Goal: Information Seeking & Learning: Find specific page/section

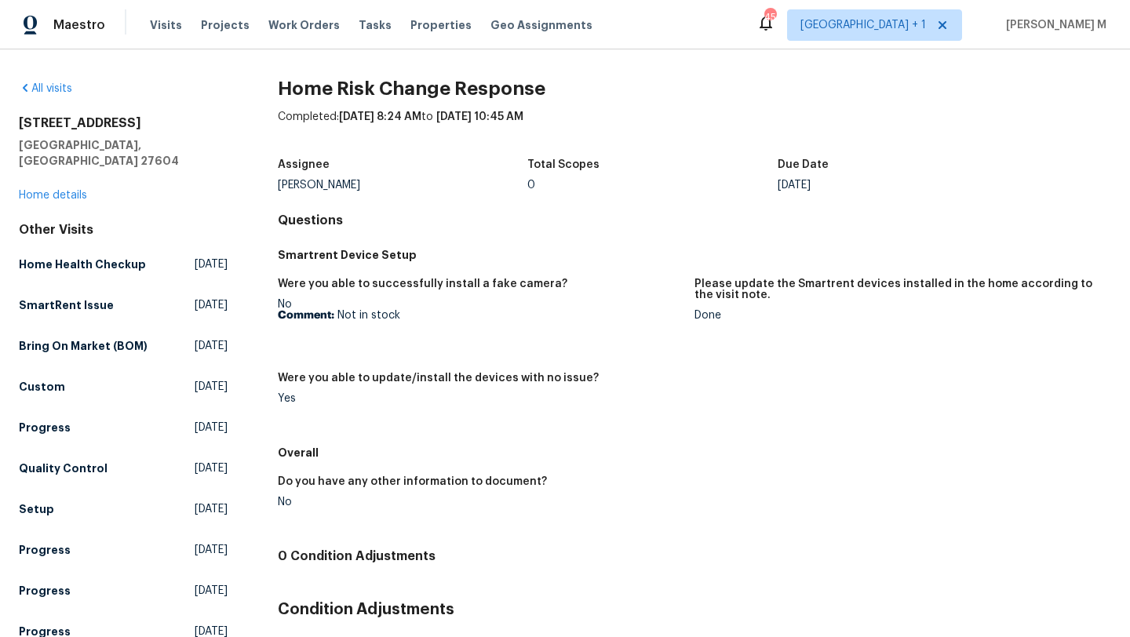
click at [73, 185] on div "2356 Bay Harbor Dr Raleigh, NC 27604 Home details" at bounding box center [123, 159] width 209 height 88
click at [78, 187] on div "2356 Bay Harbor Dr Raleigh, NC 27604 Home details" at bounding box center [123, 159] width 209 height 88
click at [78, 190] on link "Home details" at bounding box center [53, 195] width 68 height 11
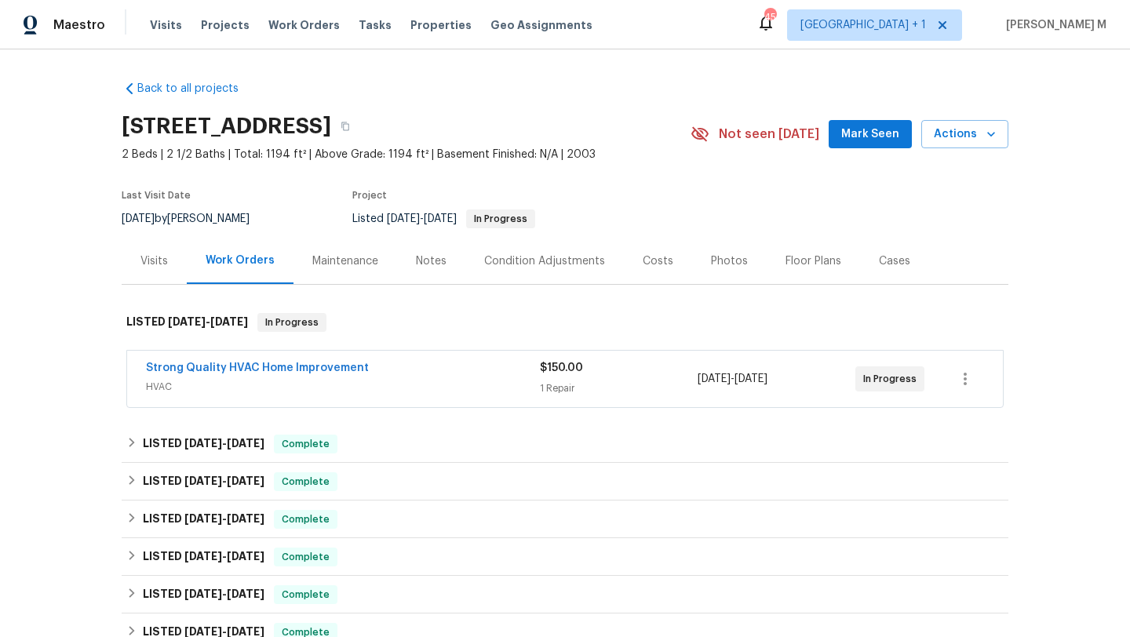
click at [281, 386] on span "HVAC" at bounding box center [343, 387] width 394 height 16
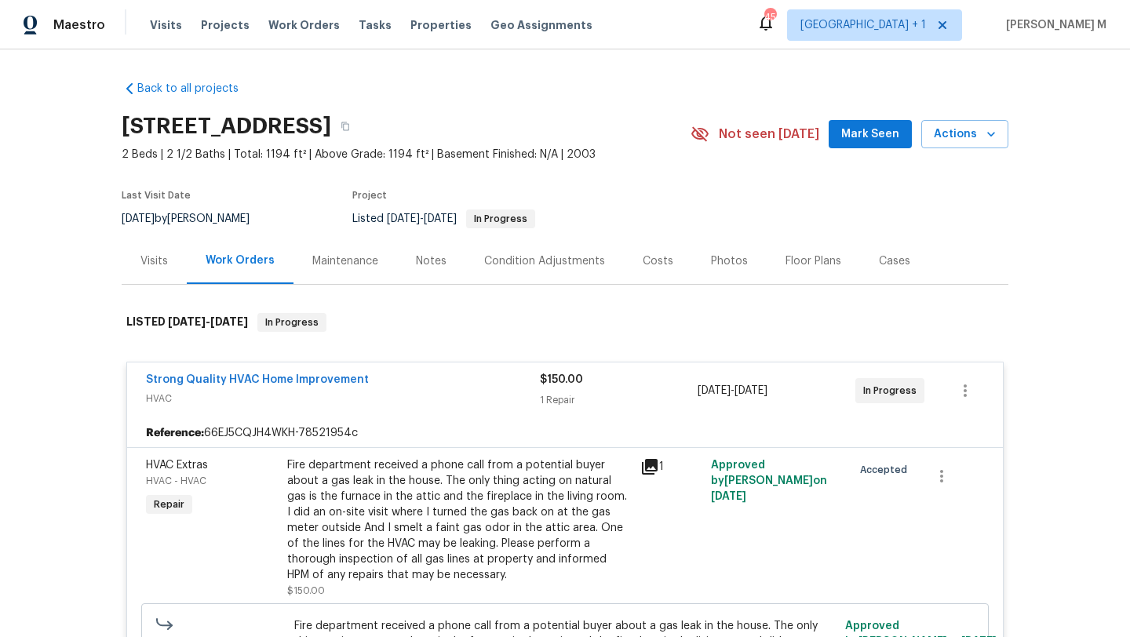
click at [435, 386] on div "Strong Quality HVAC Home Improvement" at bounding box center [343, 381] width 394 height 19
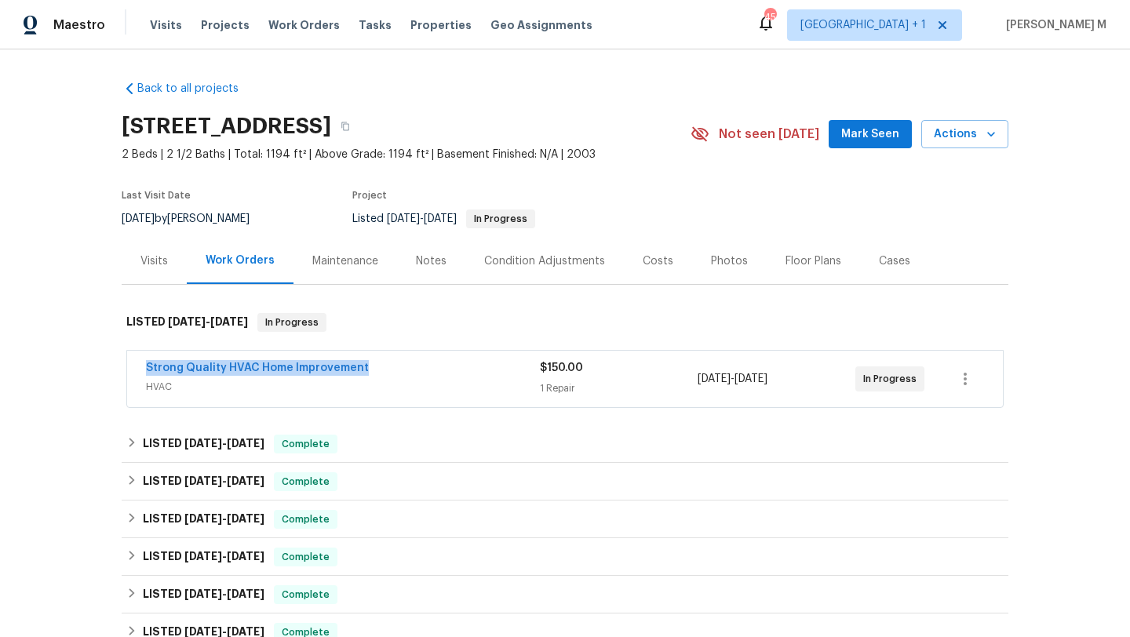
copy link "Strong Quality HVAC Home Improvement"
drag, startPoint x: 126, startPoint y: 366, endPoint x: 424, endPoint y: 373, distance: 298.2
click at [424, 373] on div "Strong Quality HVAC Home Improvement HVAC $150.00 1 Repair 9/29/2025 - 10/3/202…" at bounding box center [565, 379] width 876 height 56
click at [424, 373] on div "Strong Quality HVAC Home Improvement" at bounding box center [343, 369] width 394 height 19
click at [879, 267] on div "Cases" at bounding box center [894, 261] width 31 height 16
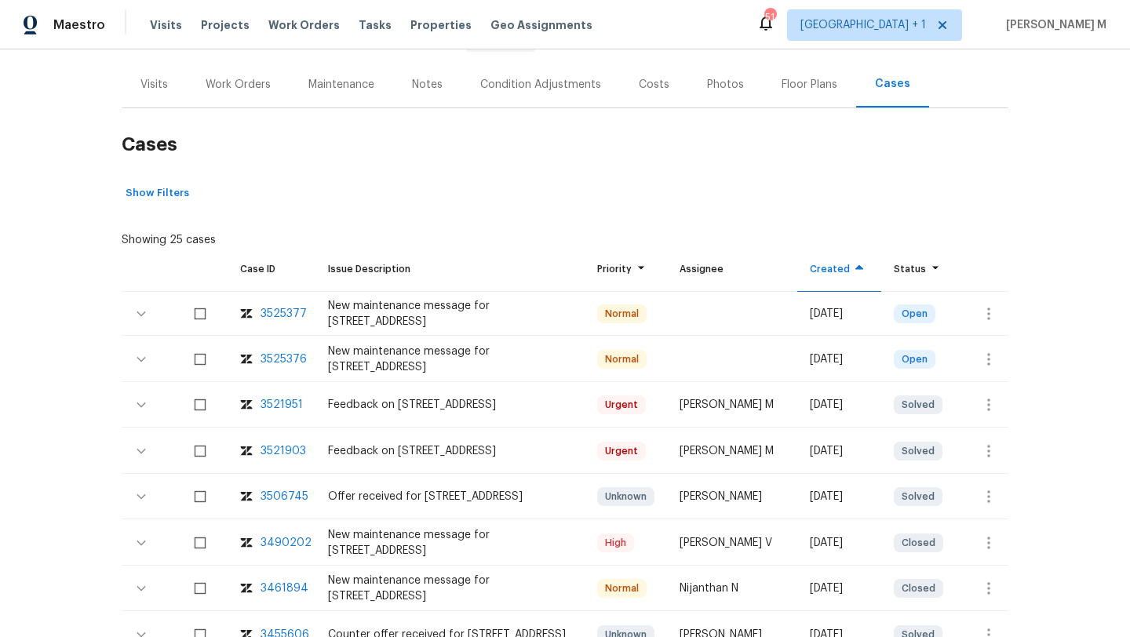
scroll to position [210, 0]
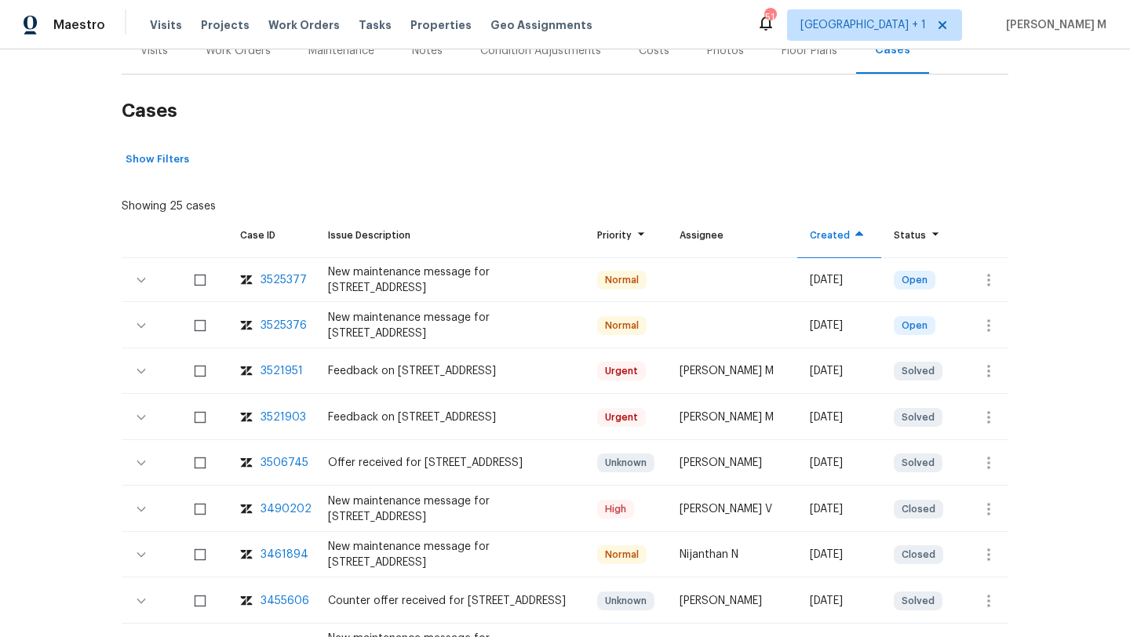
click at [294, 511] on div "3490202" at bounding box center [286, 509] width 51 height 16
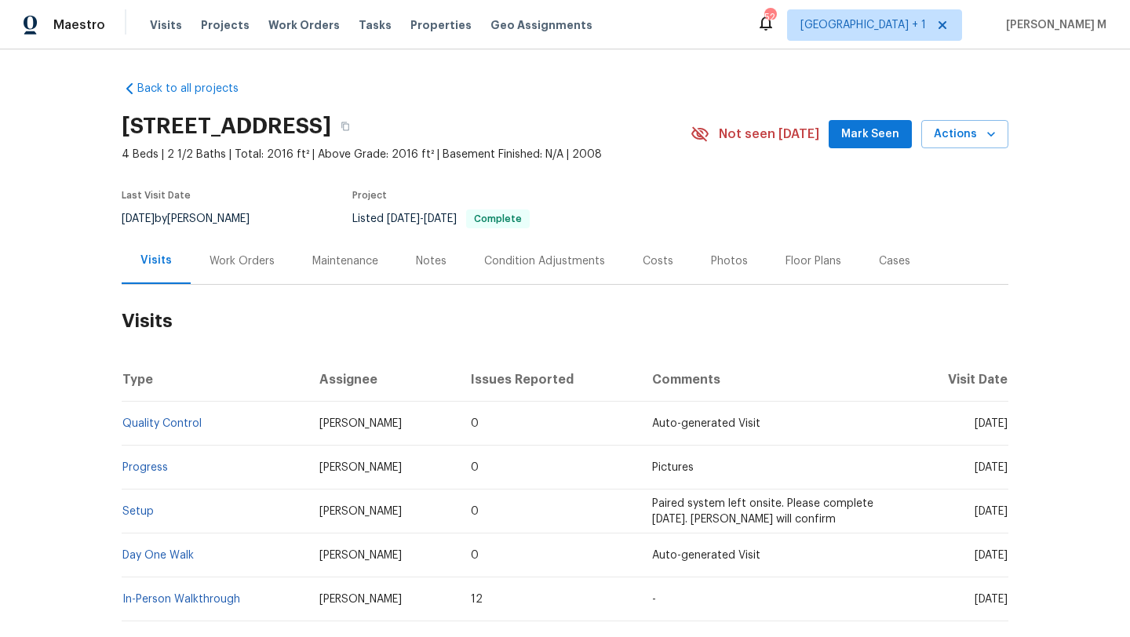
click at [250, 272] on div "Work Orders" at bounding box center [242, 261] width 103 height 46
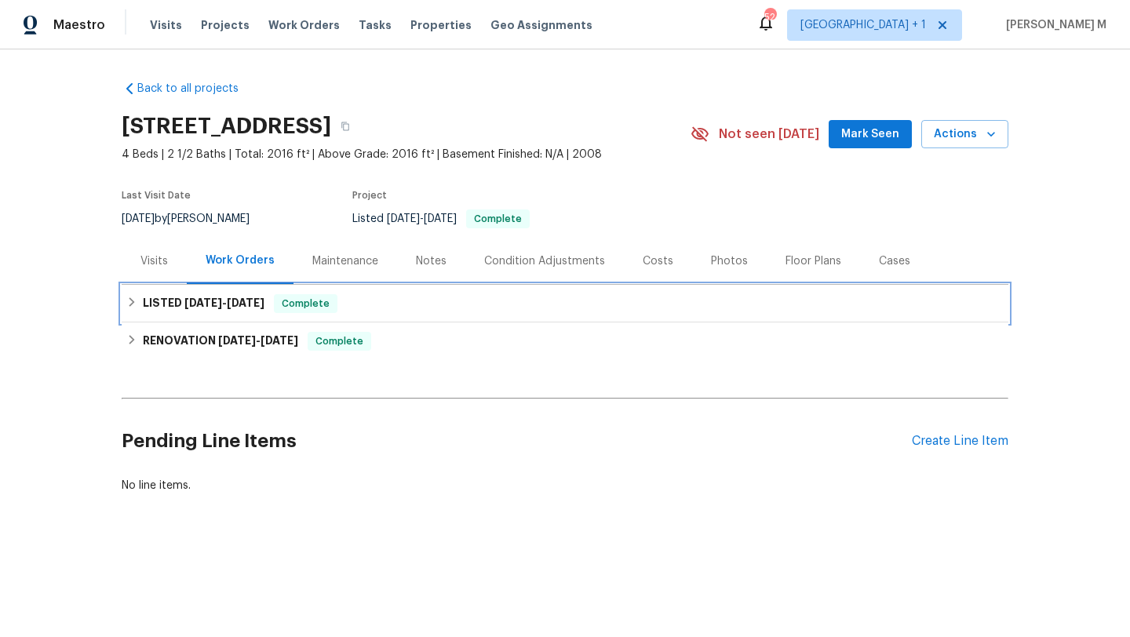
click at [242, 302] on span "[DATE]" at bounding box center [246, 302] width 38 height 11
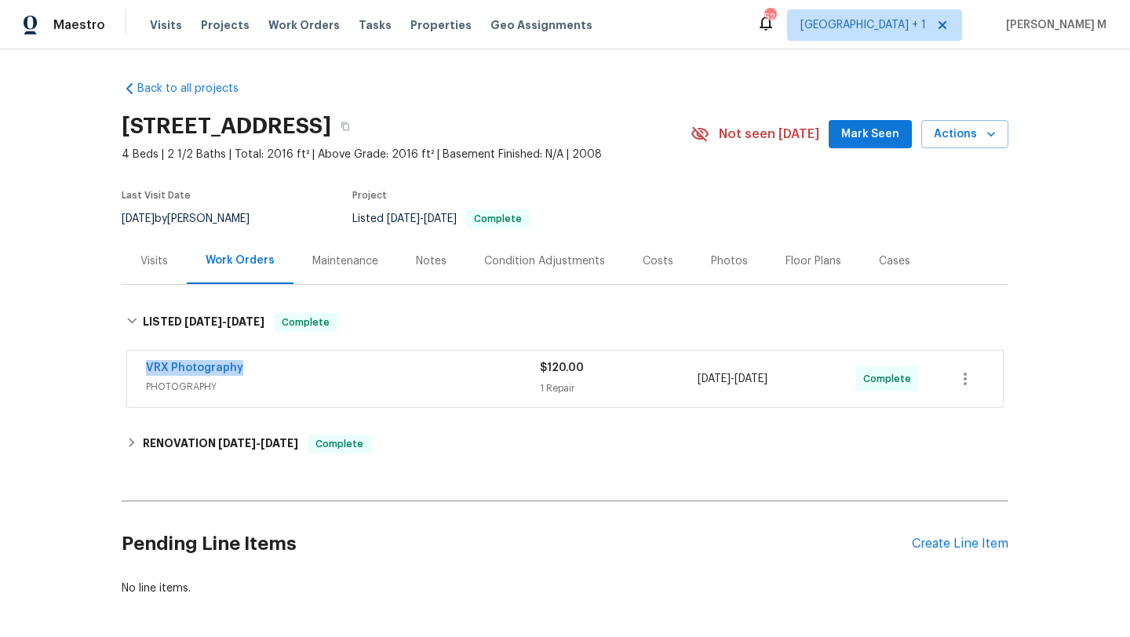
drag, startPoint x: 132, startPoint y: 364, endPoint x: 279, endPoint y: 364, distance: 146.7
click at [279, 364] on div "VRX Photography PHOTOGRAPHY $120.00 1 Repair [DATE] - [DATE] Complete" at bounding box center [565, 379] width 876 height 56
copy link "VRX Photography"
click at [150, 284] on div "Visits Work Orders Maintenance Notes Condition Adjustments Costs Photos Floor P…" at bounding box center [565, 261] width 887 height 47
click at [150, 271] on div "Visits" at bounding box center [154, 261] width 65 height 46
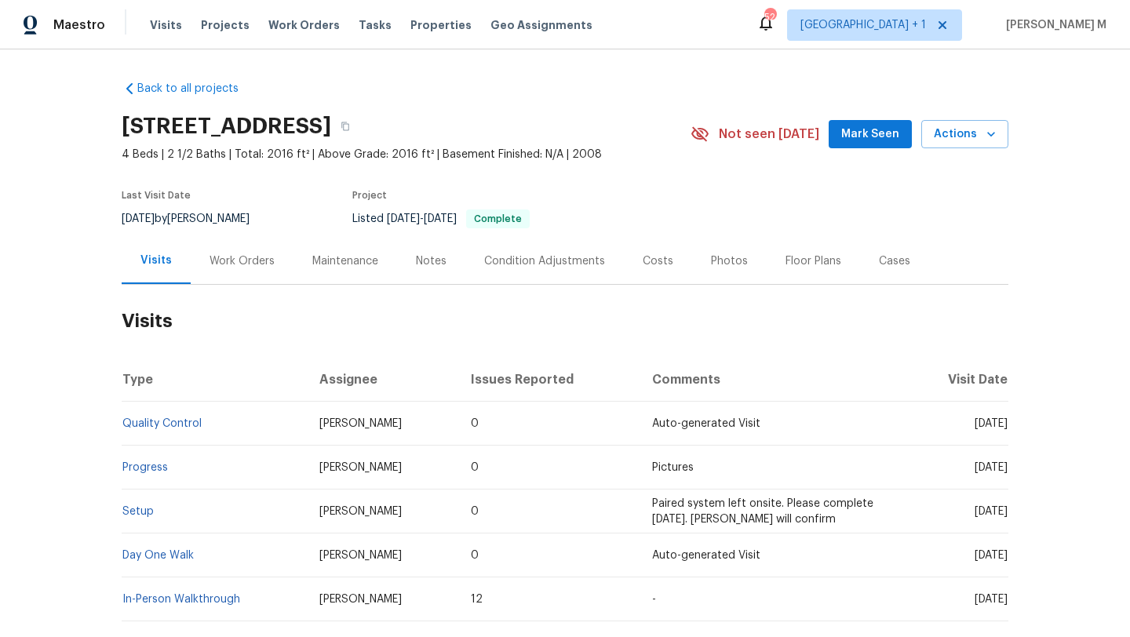
click at [211, 267] on div "Work Orders" at bounding box center [241, 261] width 65 height 16
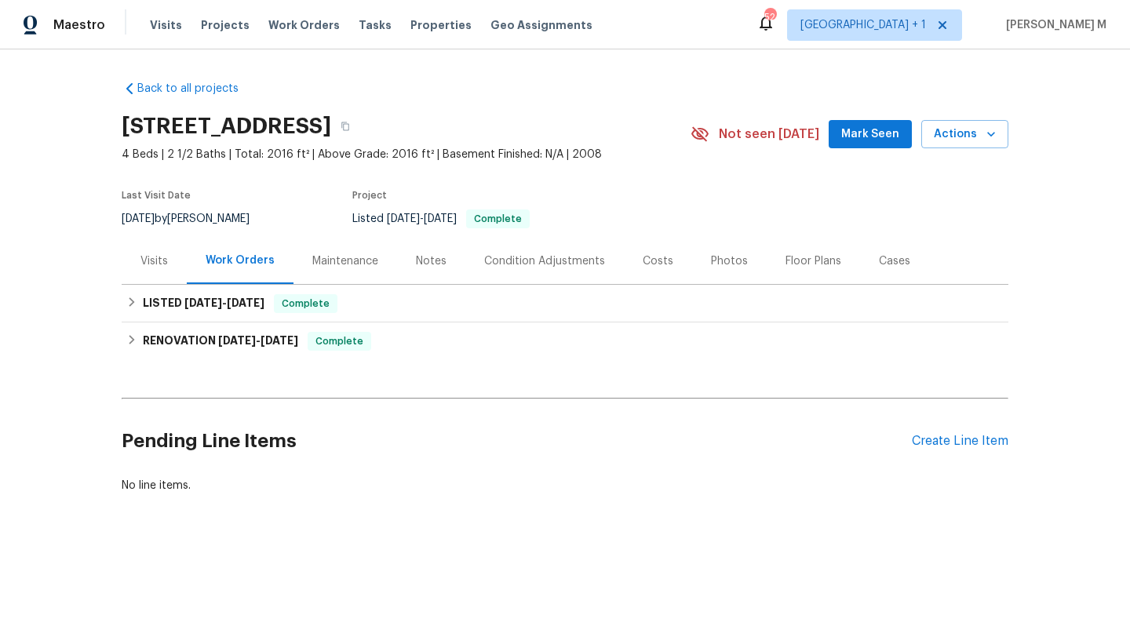
click at [155, 260] on div "Visits" at bounding box center [153, 261] width 27 height 16
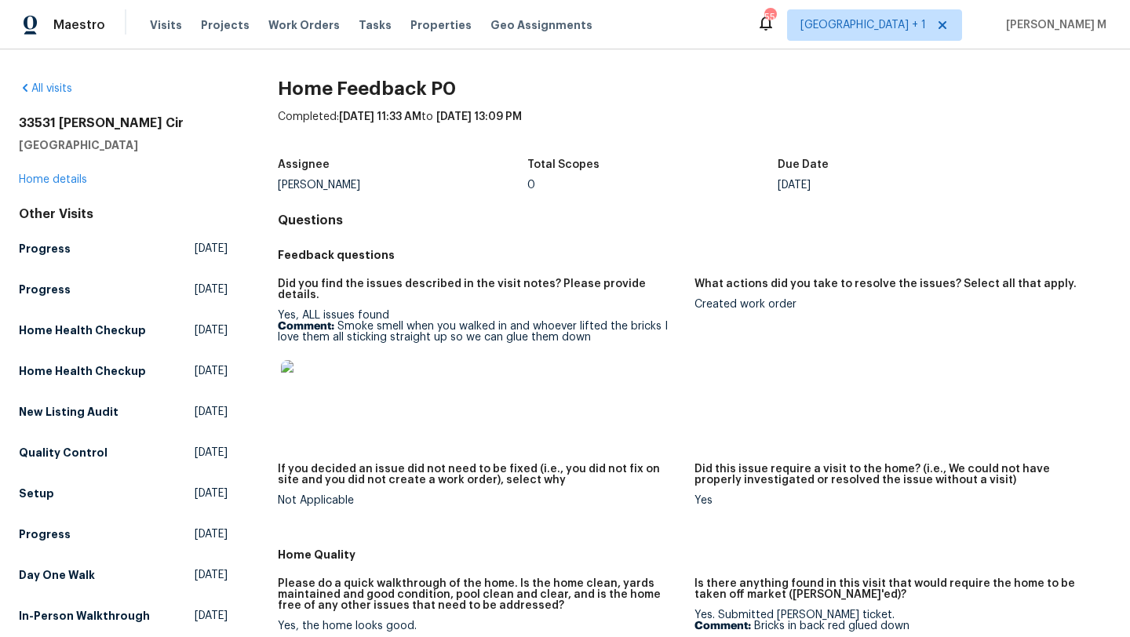
click at [70, 187] on div "33531 Dickens Cir North Ridgeville, OH 44039 Home details" at bounding box center [123, 151] width 209 height 72
click at [70, 180] on link "Home details" at bounding box center [53, 179] width 68 height 11
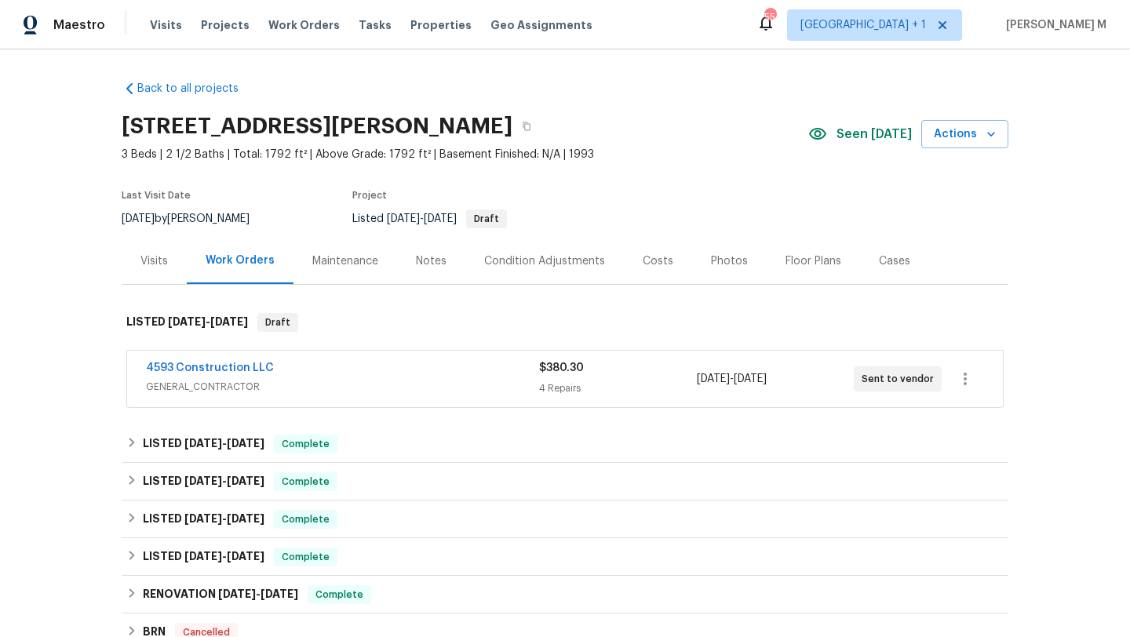
click at [297, 380] on span "GENERAL_CONTRACTOR" at bounding box center [342, 387] width 393 height 16
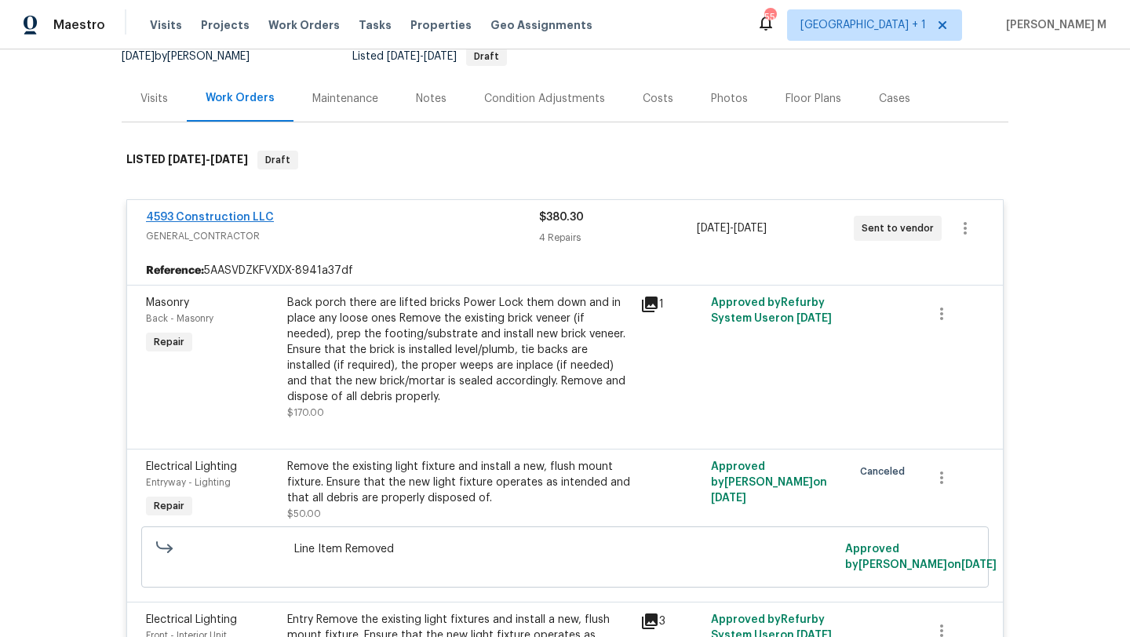
scroll to position [153, 0]
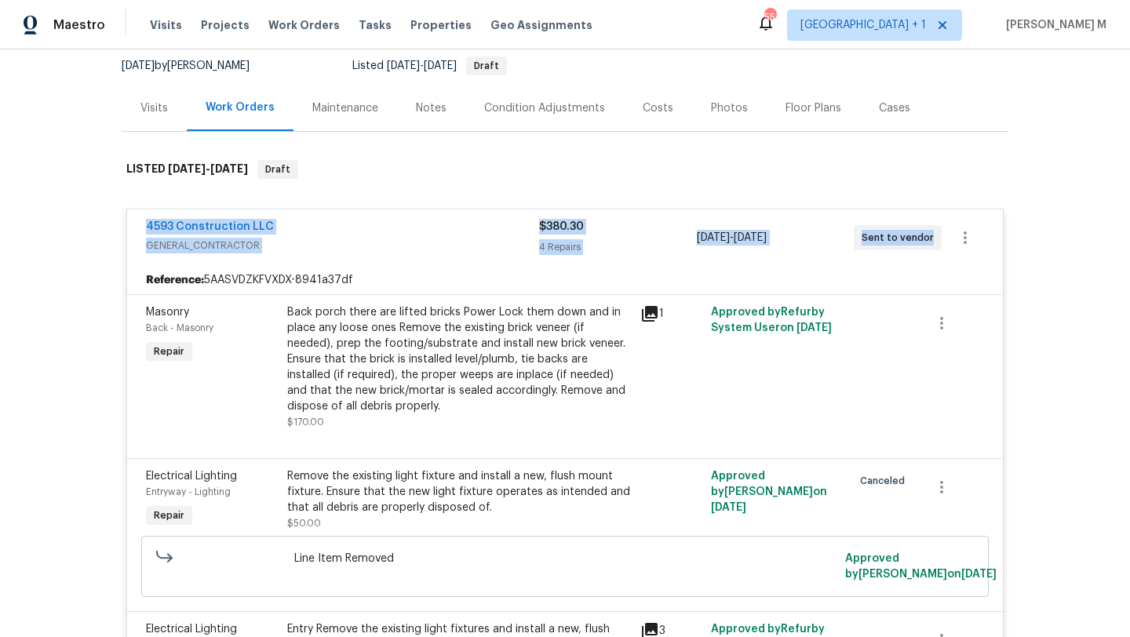
drag, startPoint x: 133, startPoint y: 231, endPoint x: 904, endPoint y: 255, distance: 771.7
click at [904, 255] on div "4593 Construction LLC GENERAL_CONTRACTOR $380.30 4 Repairs 9/29/2025 - 10/1/202…" at bounding box center [565, 237] width 876 height 56
copy div "4593 Construction LLC GENERAL_CONTRACTOR $380.30 4 Repairs 9/29/2025 - 10/1/202…"
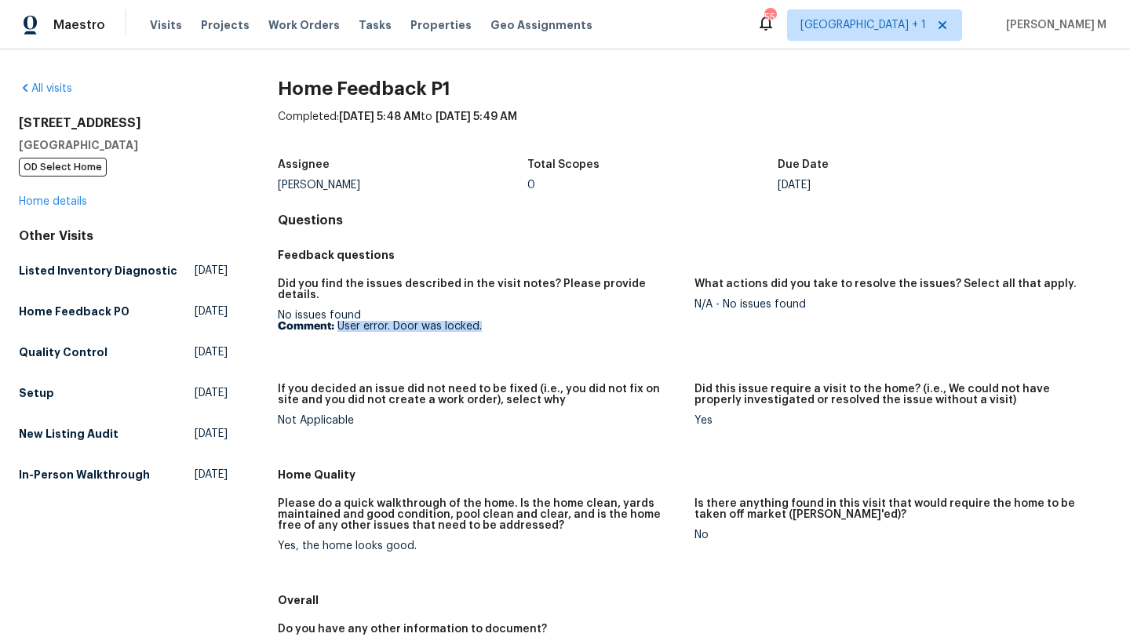
drag, startPoint x: 334, startPoint y: 319, endPoint x: 530, endPoint y: 319, distance: 196.2
click at [530, 321] on p "Comment: User error. Door was locked." at bounding box center [480, 326] width 404 height 11
copy p "User error. Door was locked."
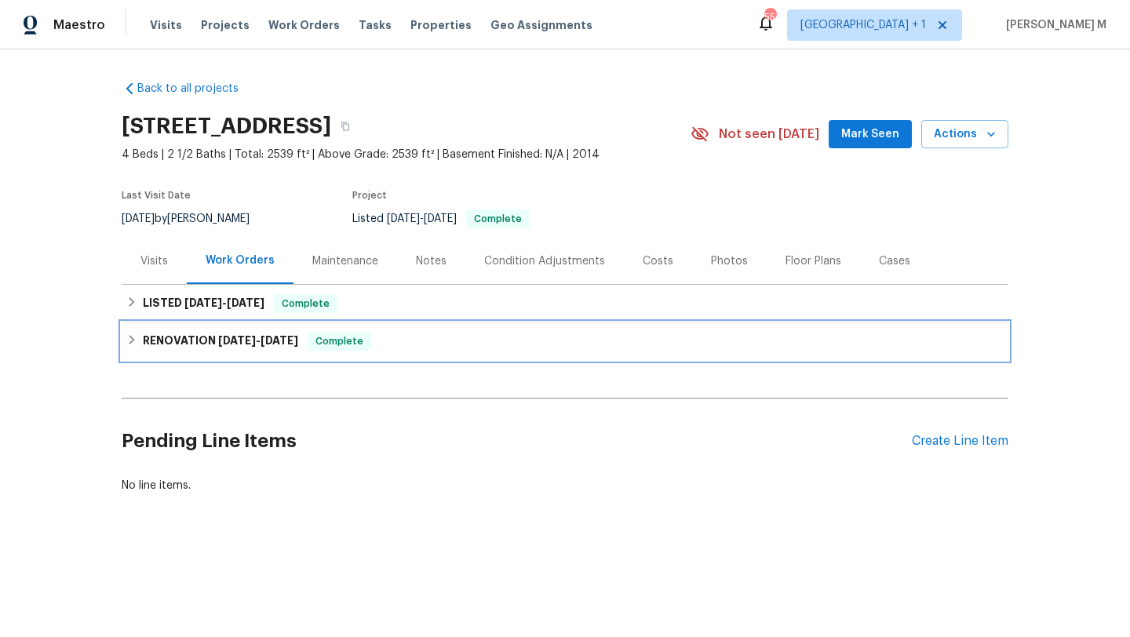
click at [344, 336] on span "Complete" at bounding box center [339, 341] width 60 height 16
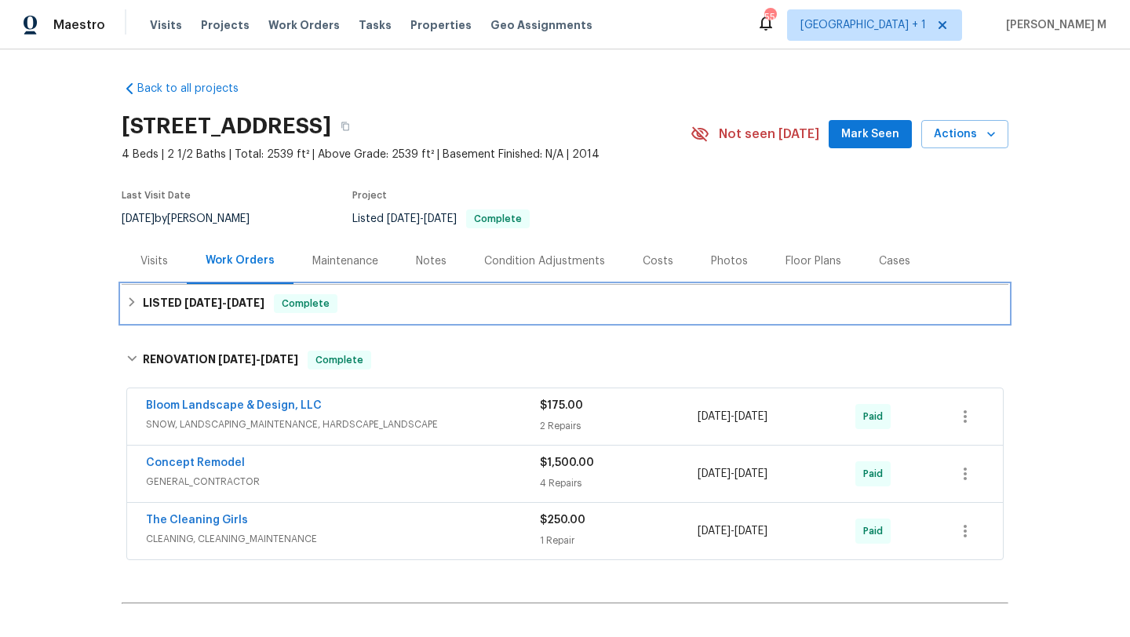
click at [358, 301] on div "LISTED 5/10/25 - 5/12/25 Complete" at bounding box center [564, 303] width 877 height 19
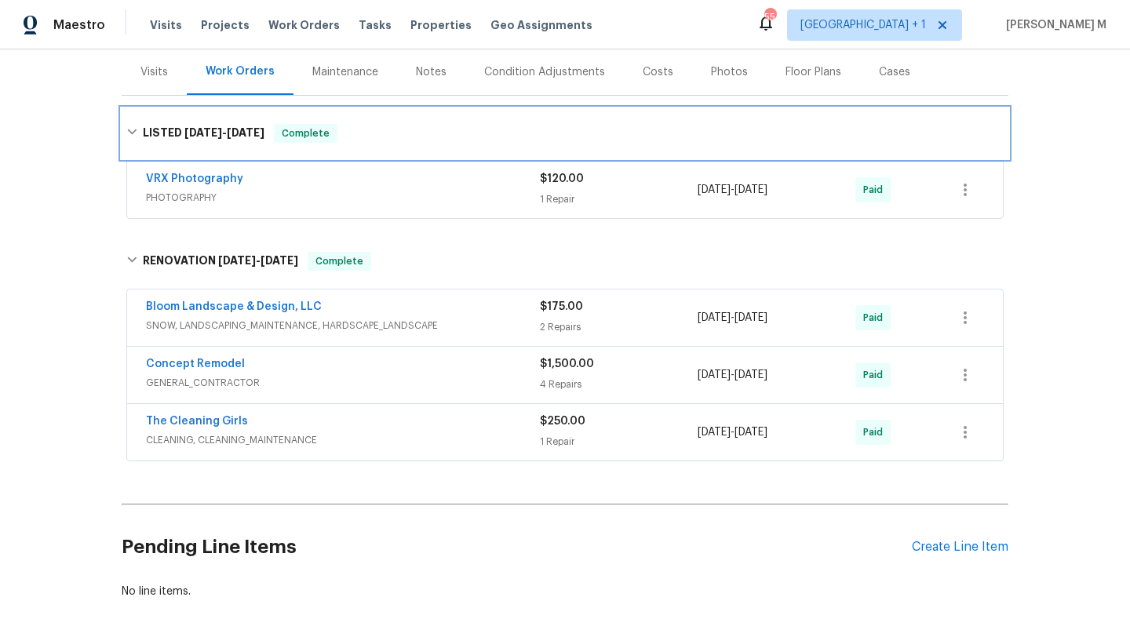
scroll to position [246, 0]
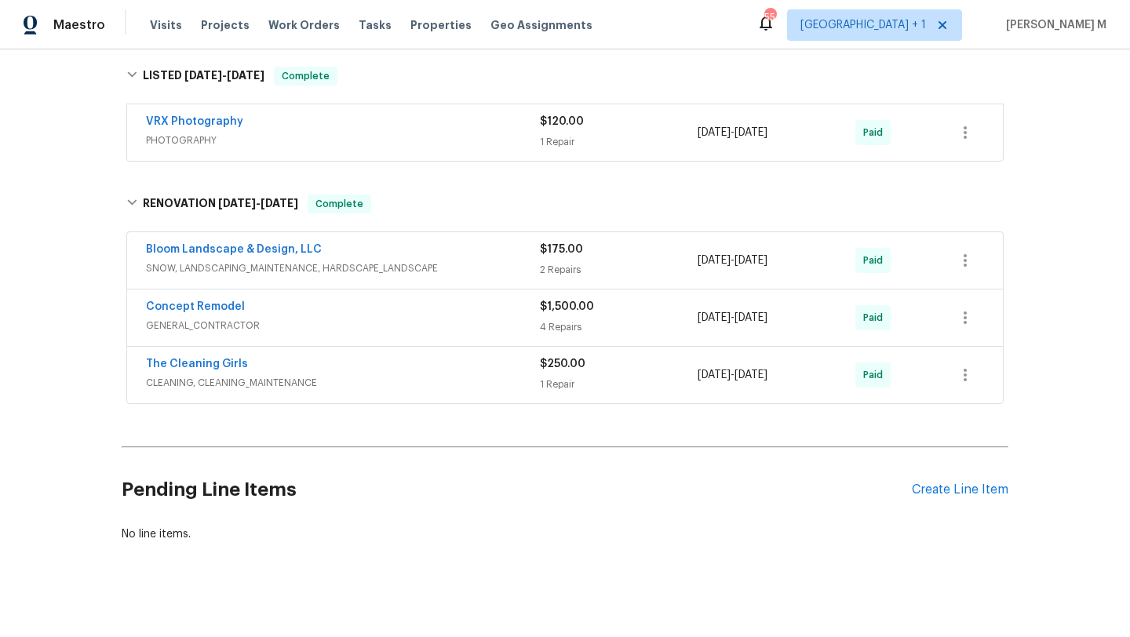
click at [356, 379] on span "CLEANING, CLEANING_MAINTENANCE" at bounding box center [343, 383] width 394 height 16
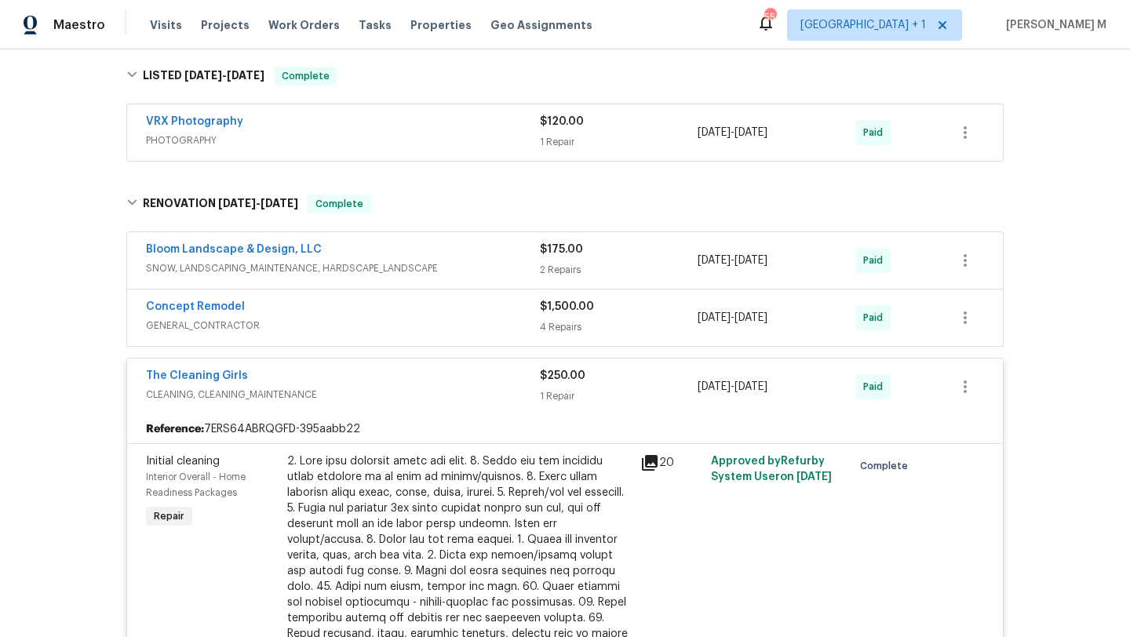
click at [315, 322] on span "GENERAL_CONTRACTOR" at bounding box center [343, 326] width 394 height 16
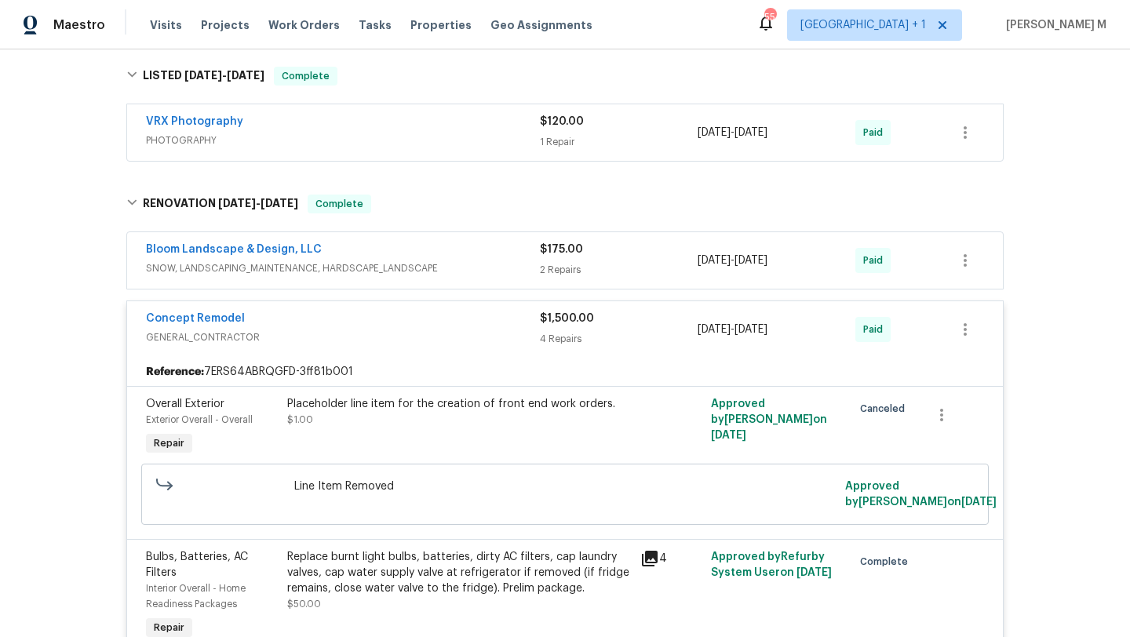
click at [345, 249] on div "Bloom Landscape & Design, LLC" at bounding box center [343, 251] width 394 height 19
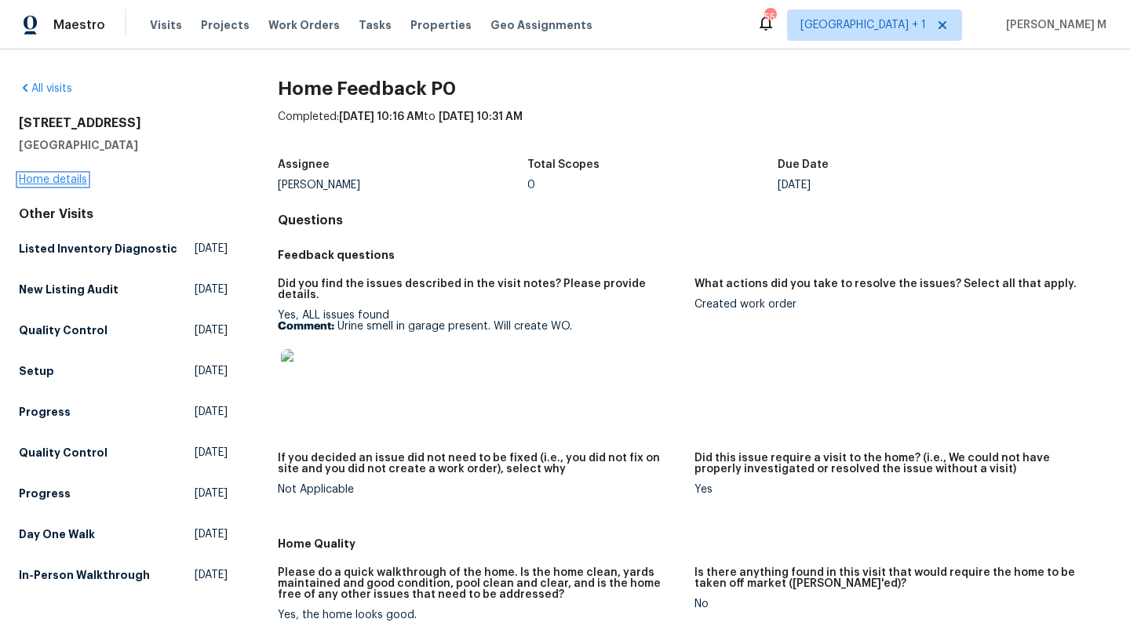
click at [76, 178] on link "Home details" at bounding box center [53, 179] width 68 height 11
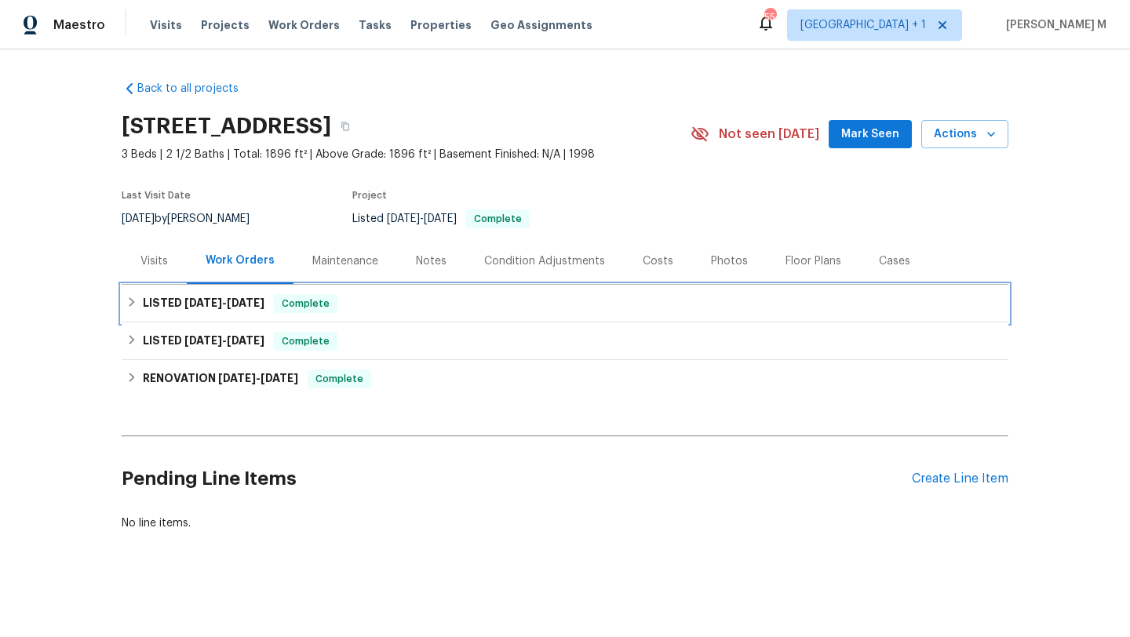
click at [363, 300] on div "LISTED [DATE] - [DATE] Complete" at bounding box center [564, 303] width 877 height 19
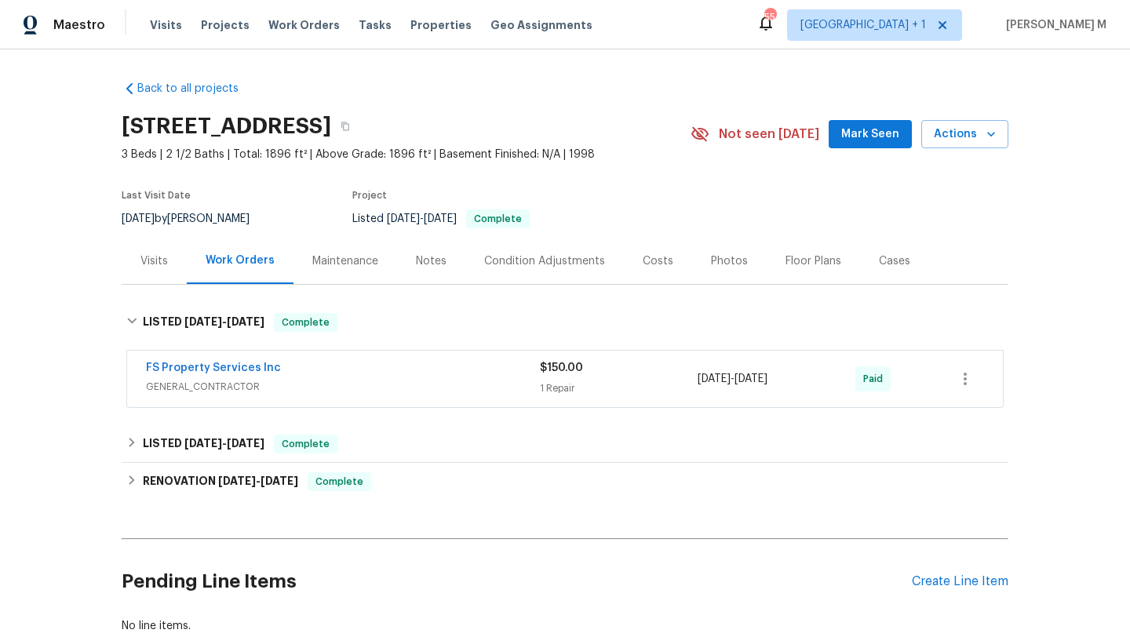
click at [329, 384] on span "GENERAL_CONTRACTOR" at bounding box center [343, 387] width 394 height 16
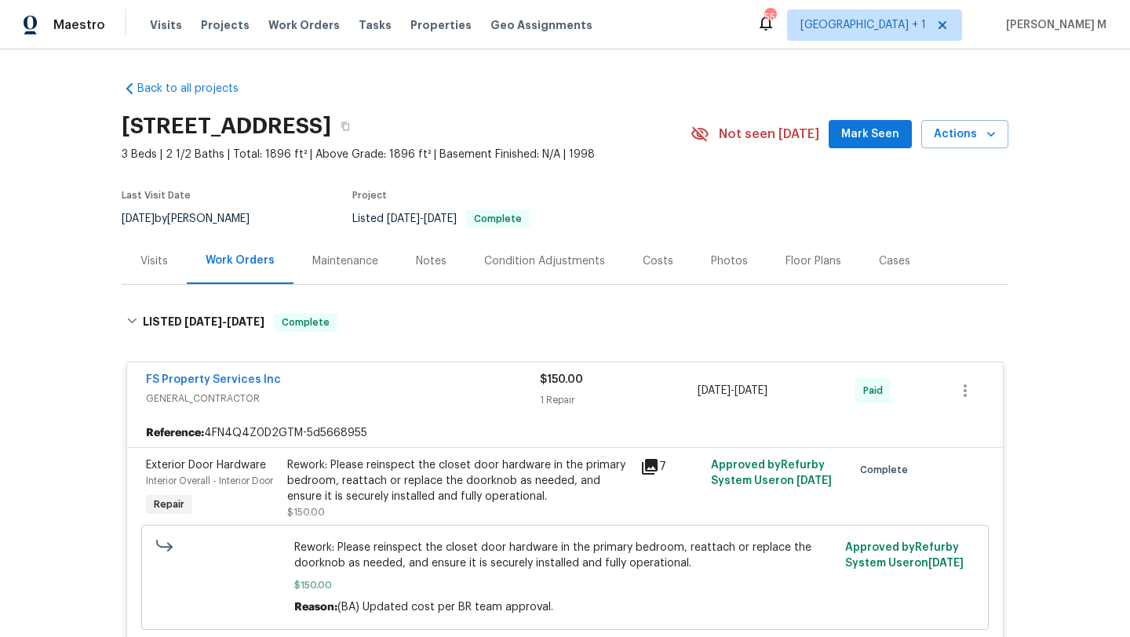
click at [146, 262] on div "Visits" at bounding box center [153, 261] width 27 height 16
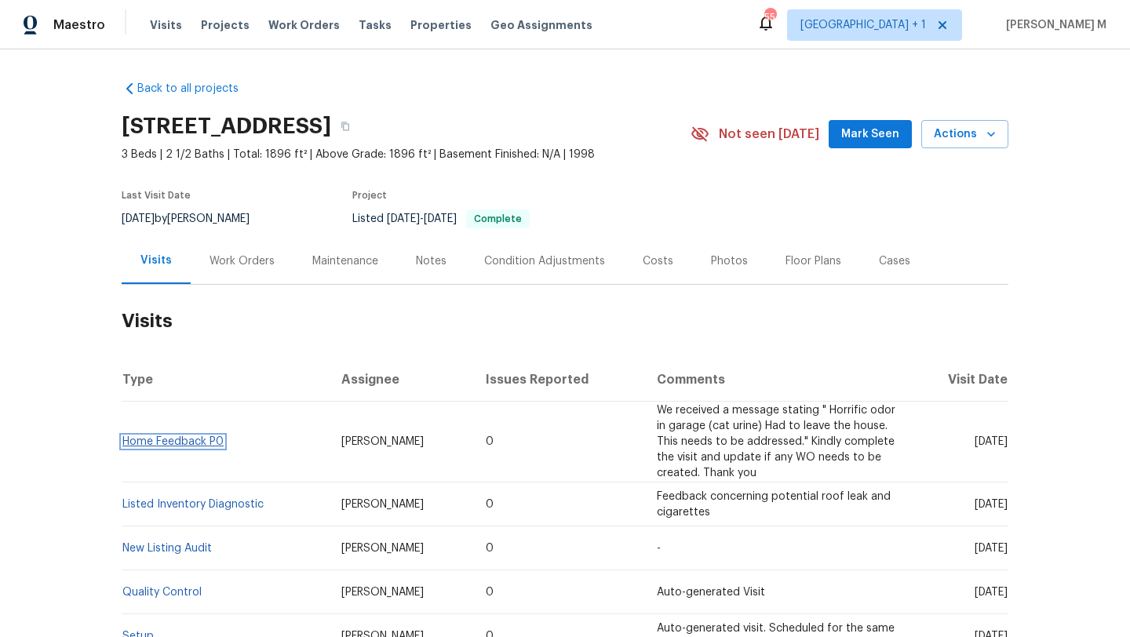
click at [148, 442] on link "Home Feedback P0" at bounding box center [172, 441] width 101 height 11
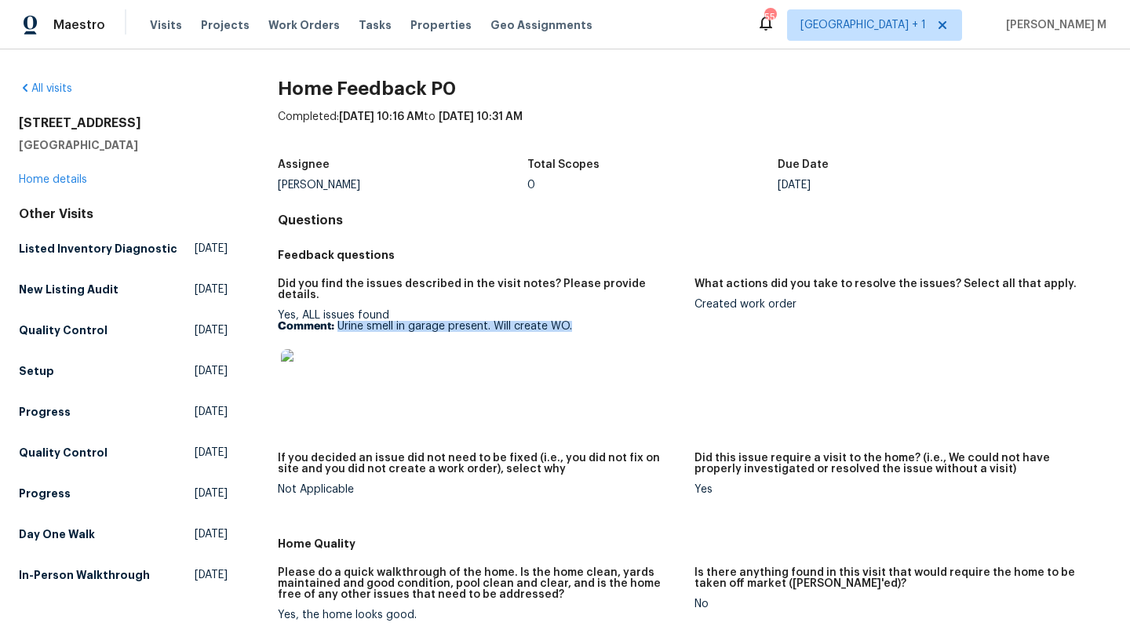
drag, startPoint x: 335, startPoint y: 315, endPoint x: 580, endPoint y: 322, distance: 244.9
click at [580, 322] on div "Yes, ALL issues found Comment: Urine smell in garage present. Will create WO." at bounding box center [480, 359] width 404 height 99
copy p "Urine smell in garage present. Will create WO."
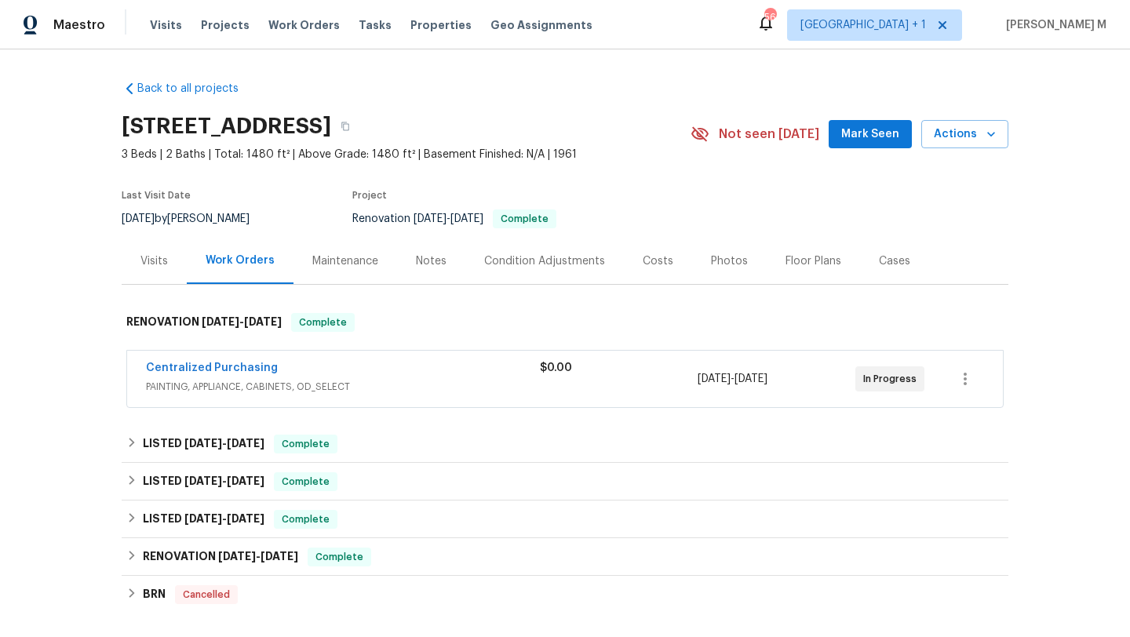
click at [159, 277] on div "Visits" at bounding box center [154, 261] width 65 height 46
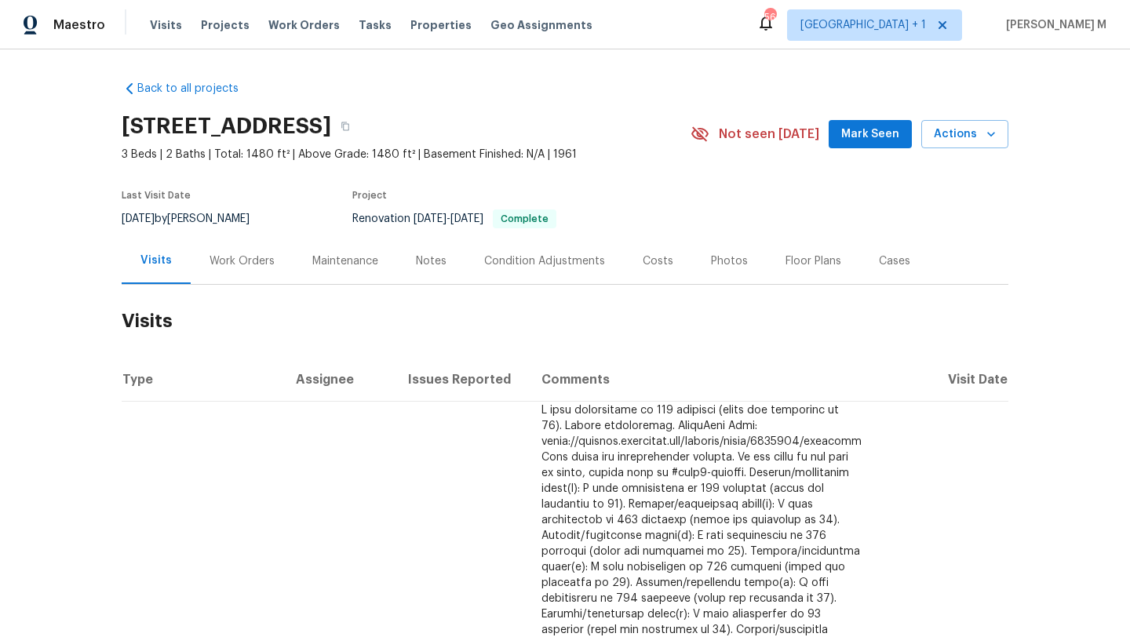
click at [252, 273] on div "Work Orders" at bounding box center [242, 261] width 103 height 46
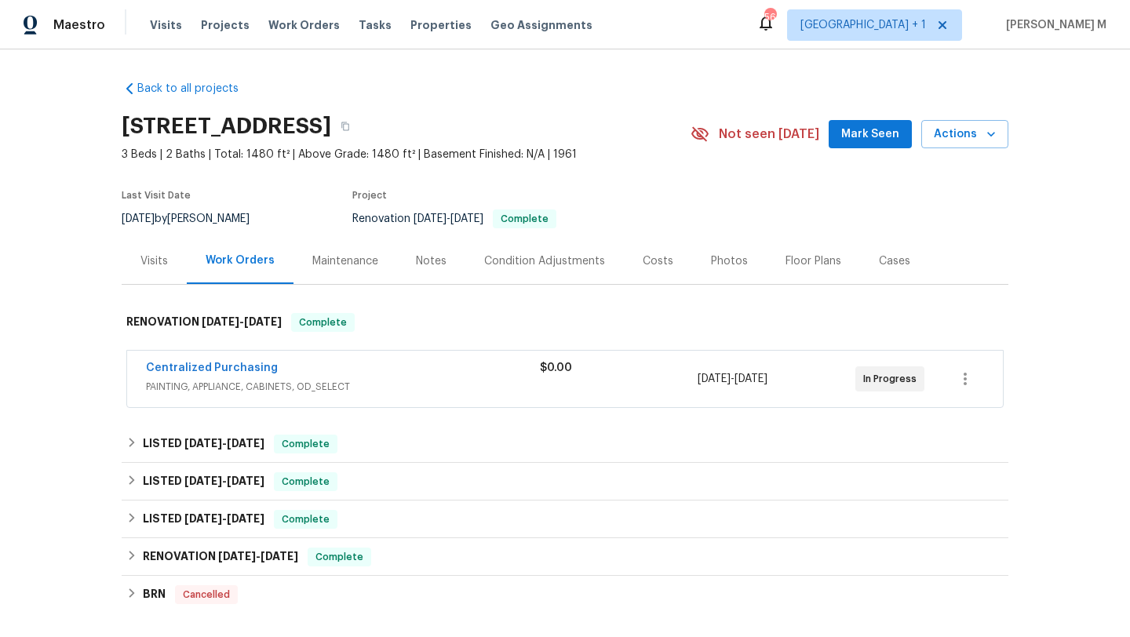
click at [148, 275] on div "Visits" at bounding box center [154, 261] width 65 height 46
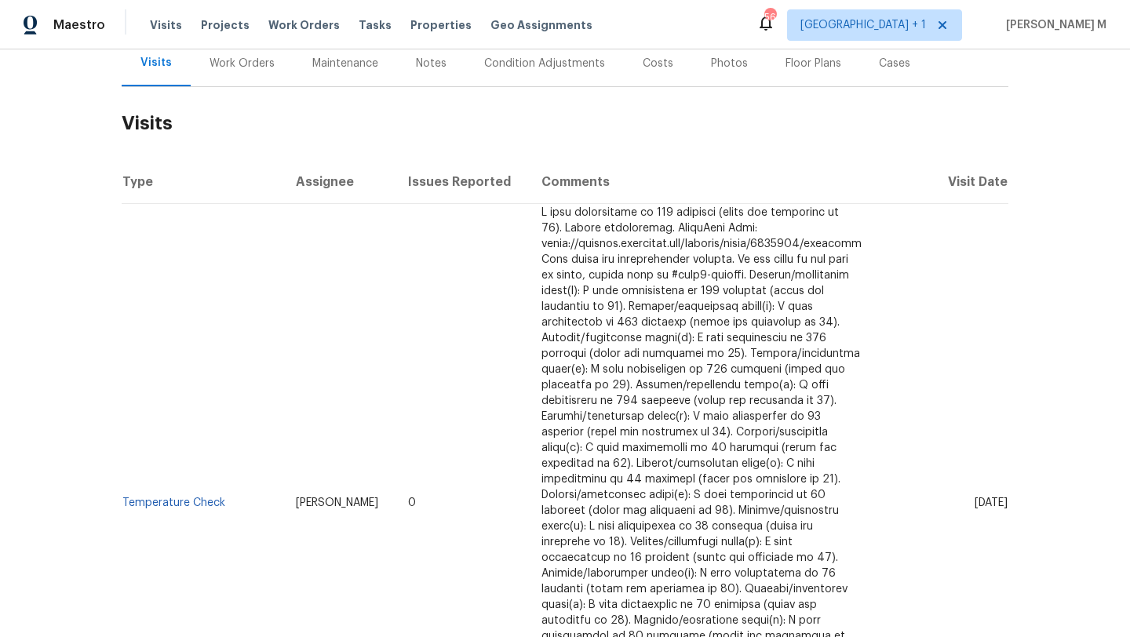
scroll to position [215, 0]
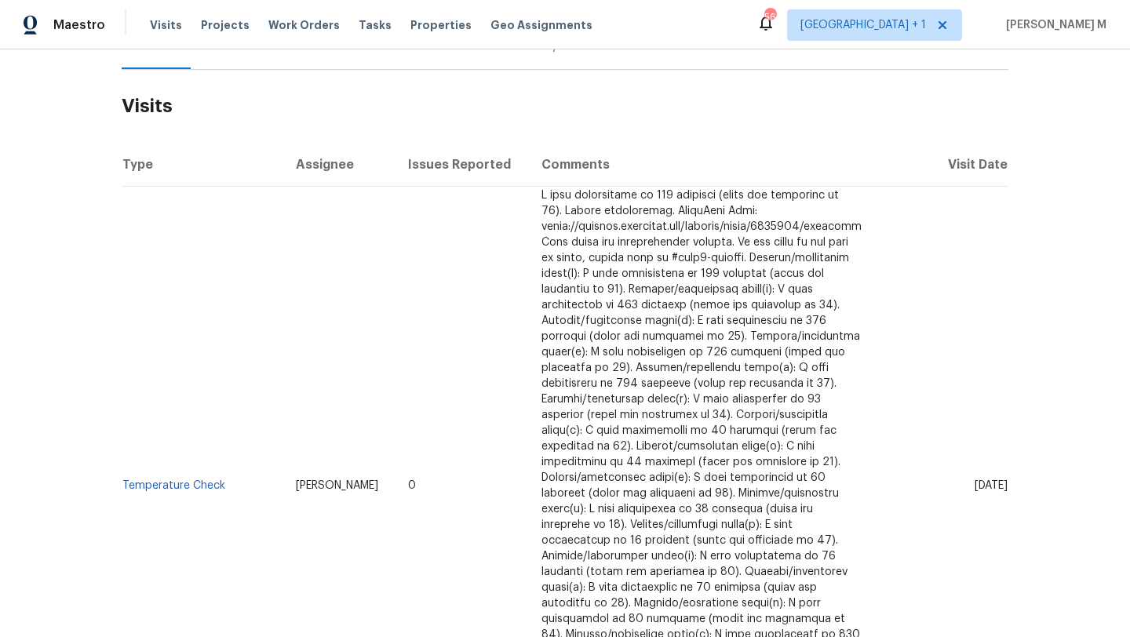
drag, startPoint x: 942, startPoint y: 472, endPoint x: 971, endPoint y: 472, distance: 29.8
click at [975, 480] on span "Mon, Sep 15 2025" at bounding box center [991, 485] width 33 height 11
copy span "Sep 15"
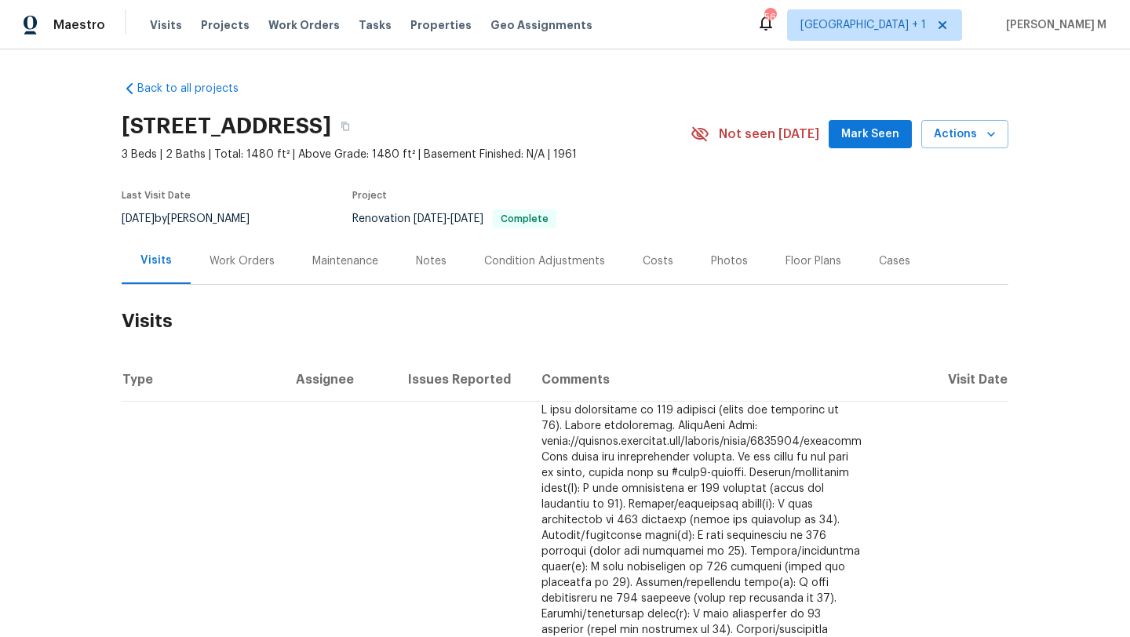
click at [249, 261] on div "Work Orders" at bounding box center [241, 261] width 65 height 16
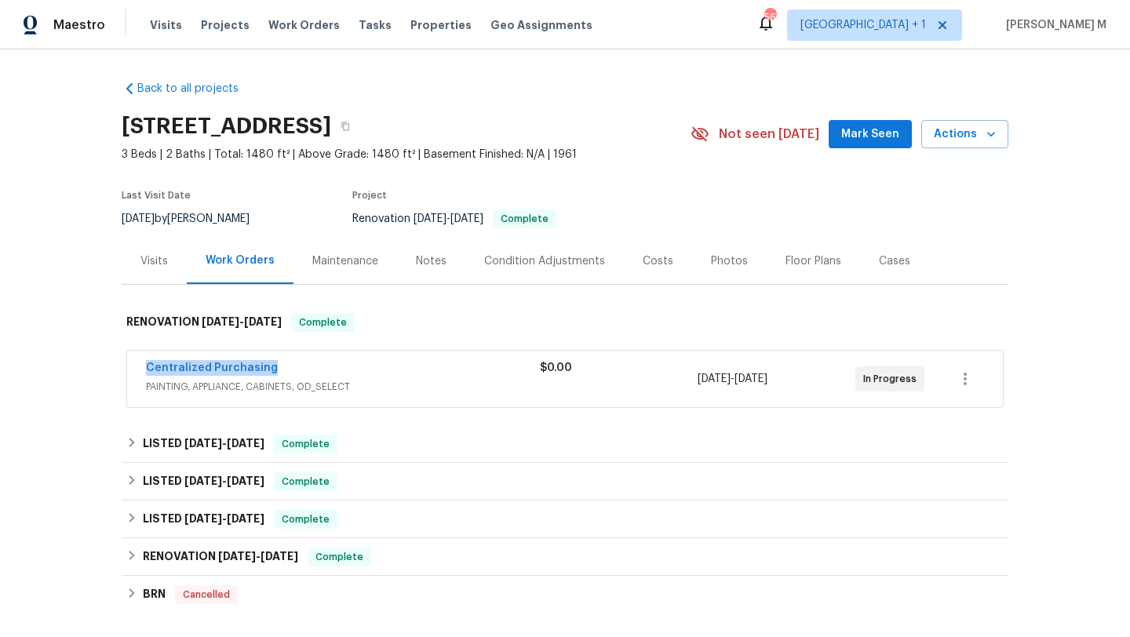
copy link "Centralized Purchasing"
drag, startPoint x: 132, startPoint y: 373, endPoint x: 262, endPoint y: 373, distance: 130.3
click at [262, 373] on div "Centralized Purchasing PAINTING, APPLIANCE, CABINETS, OD_SELECT $0.00 3/13/2025…" at bounding box center [565, 379] width 876 height 56
click at [341, 373] on div "Centralized Purchasing" at bounding box center [343, 369] width 394 height 19
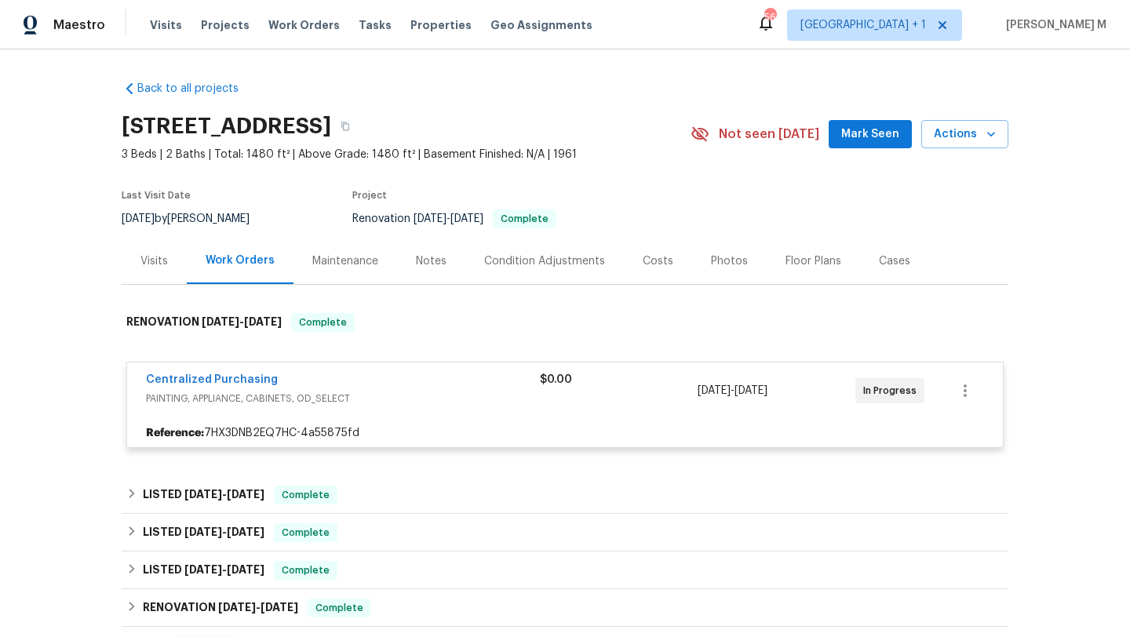
click at [469, 408] on div "Centralized Purchasing PAINTING, APPLIANCE, CABINETS, OD_SELECT" at bounding box center [343, 391] width 394 height 38
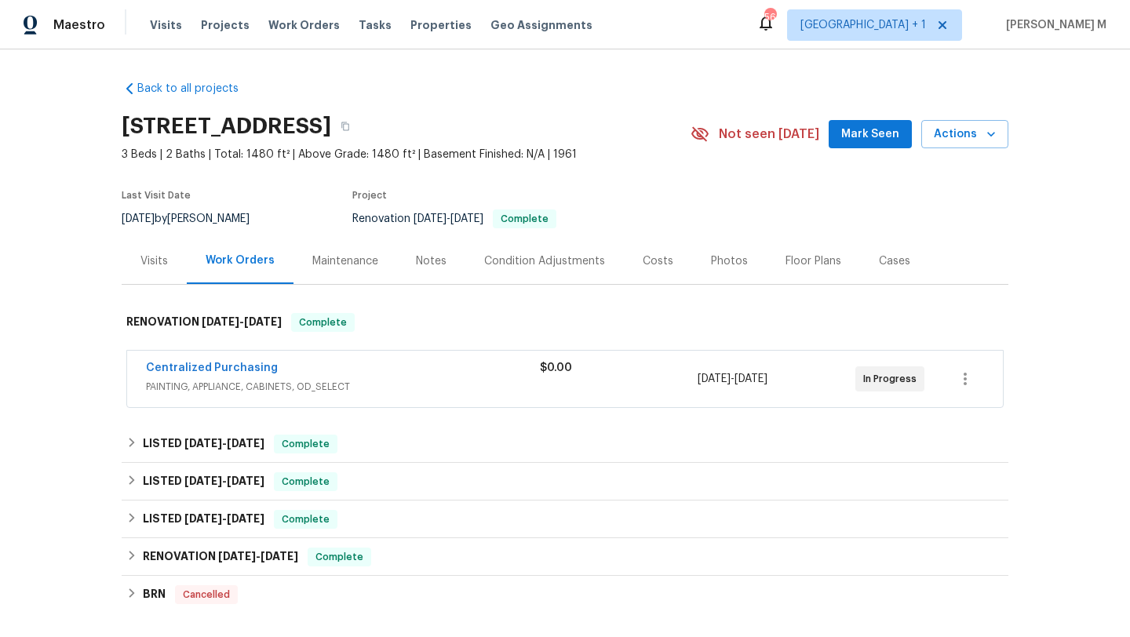
click at [427, 377] on div "Centralized Purchasing" at bounding box center [343, 369] width 394 height 19
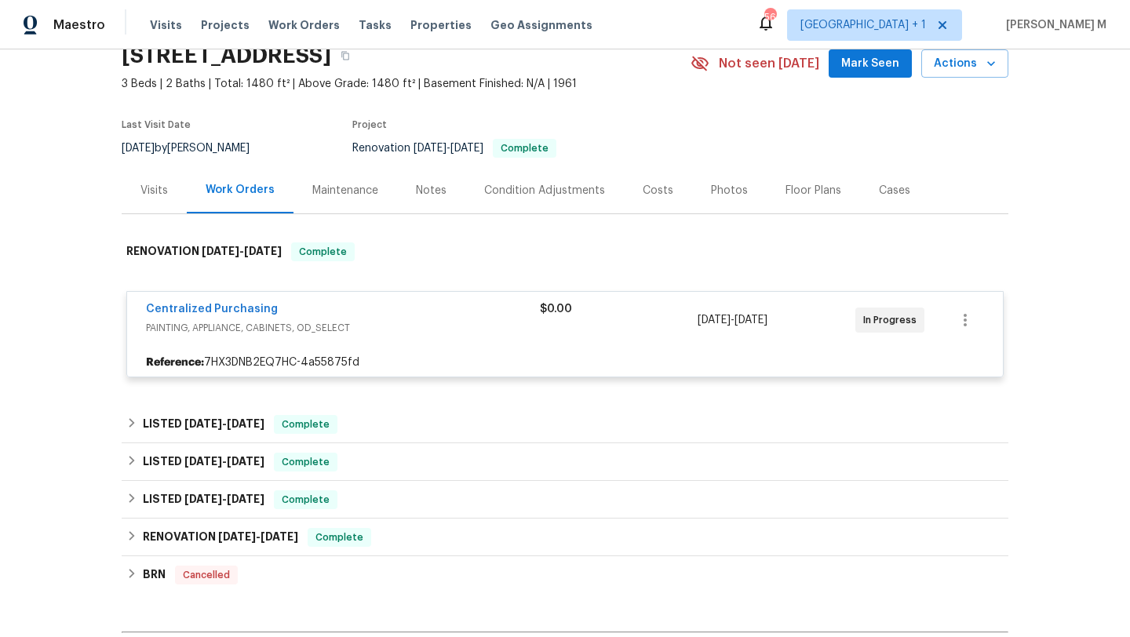
scroll to position [88, 0]
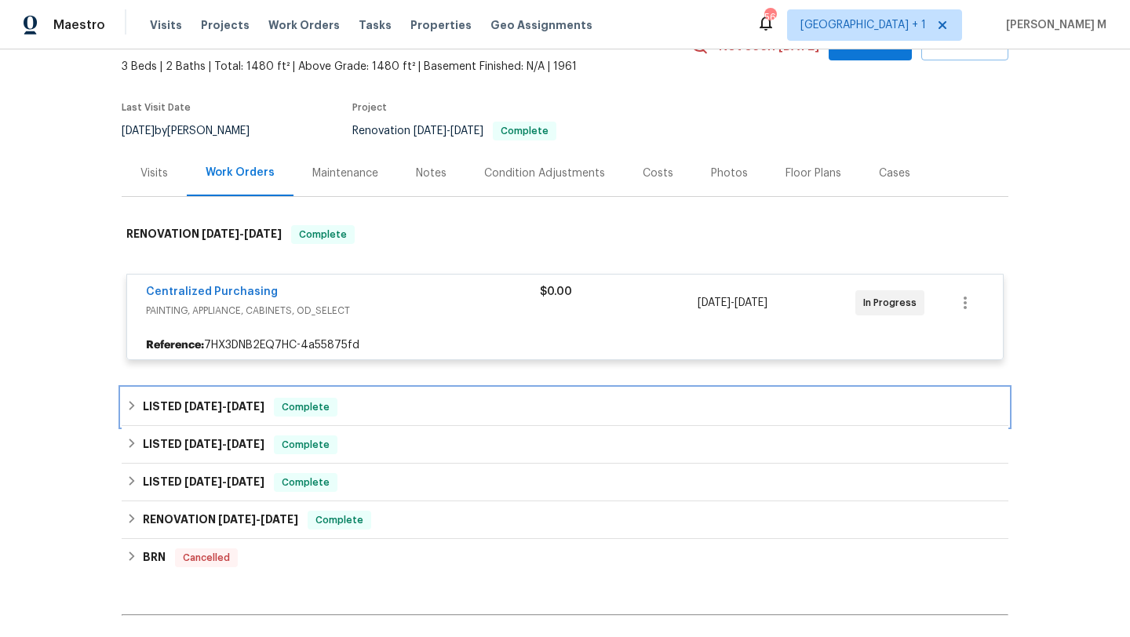
click at [382, 409] on div "LISTED 6/28/25 - 8/1/25 Complete" at bounding box center [564, 407] width 877 height 19
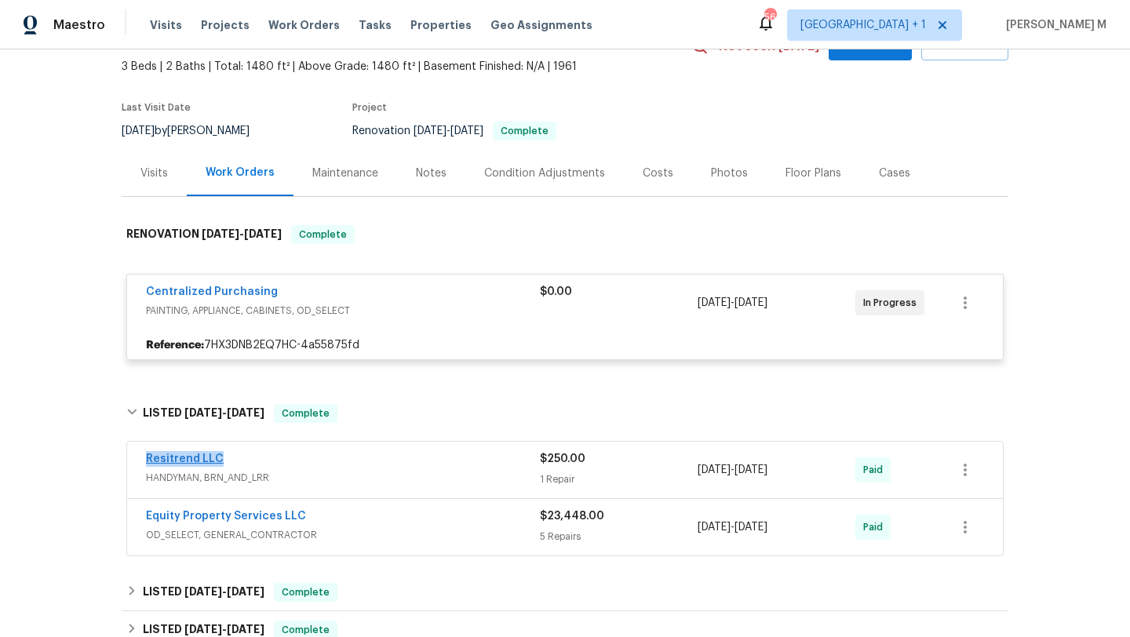
copy link "Resitrend LLC"
drag, startPoint x: 133, startPoint y: 465, endPoint x: 211, endPoint y: 457, distance: 78.8
click at [211, 457] on div "Resitrend LLC HANDYMAN, BRN_AND_LRR $250.00 1 Repair 7/5/2025 - 7/7/2025 Paid" at bounding box center [565, 470] width 876 height 56
click at [281, 468] on div "Resitrend LLC" at bounding box center [343, 460] width 394 height 19
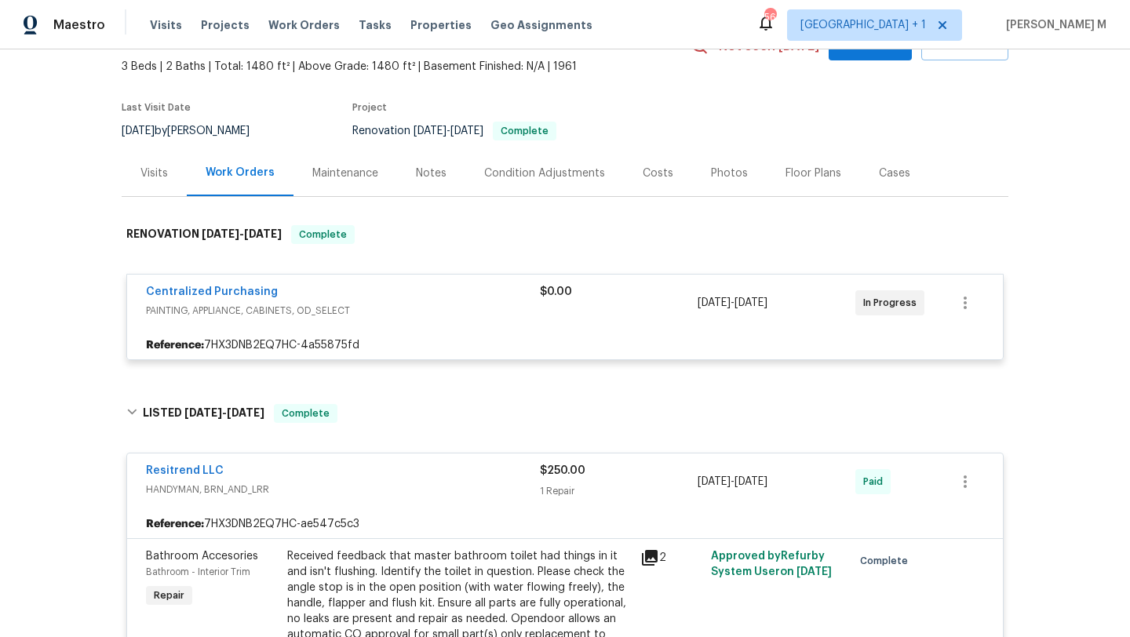
scroll to position [156, 0]
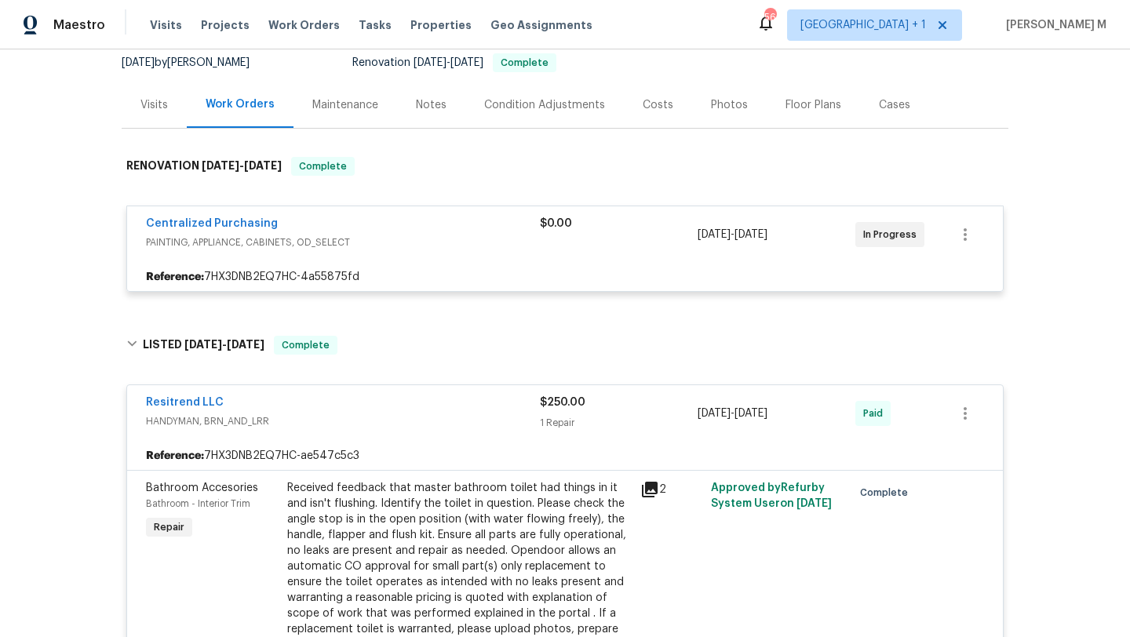
drag, startPoint x: 688, startPoint y: 413, endPoint x: 744, endPoint y: 415, distance: 55.8
click at [745, 415] on div "Resitrend LLC HANDYMAN, BRN_AND_LRR $250.00 1 Repair 7/5/2025 - 7/7/2025 Paid" at bounding box center [546, 414] width 800 height 38
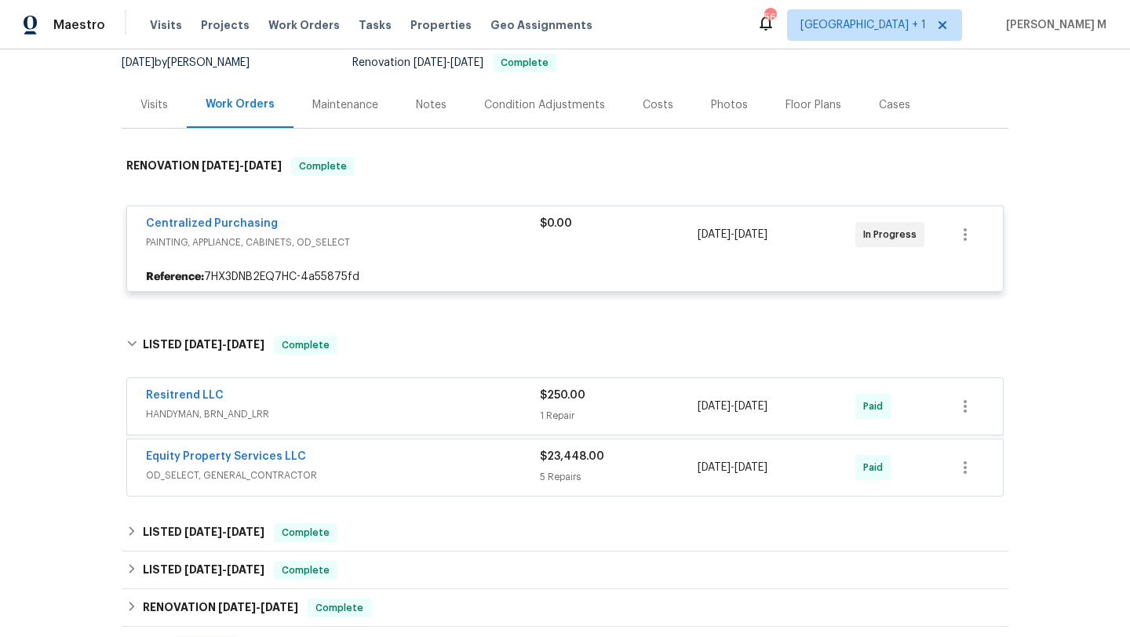
click at [744, 415] on div "7/5/2025 - 7/7/2025" at bounding box center [777, 407] width 158 height 38
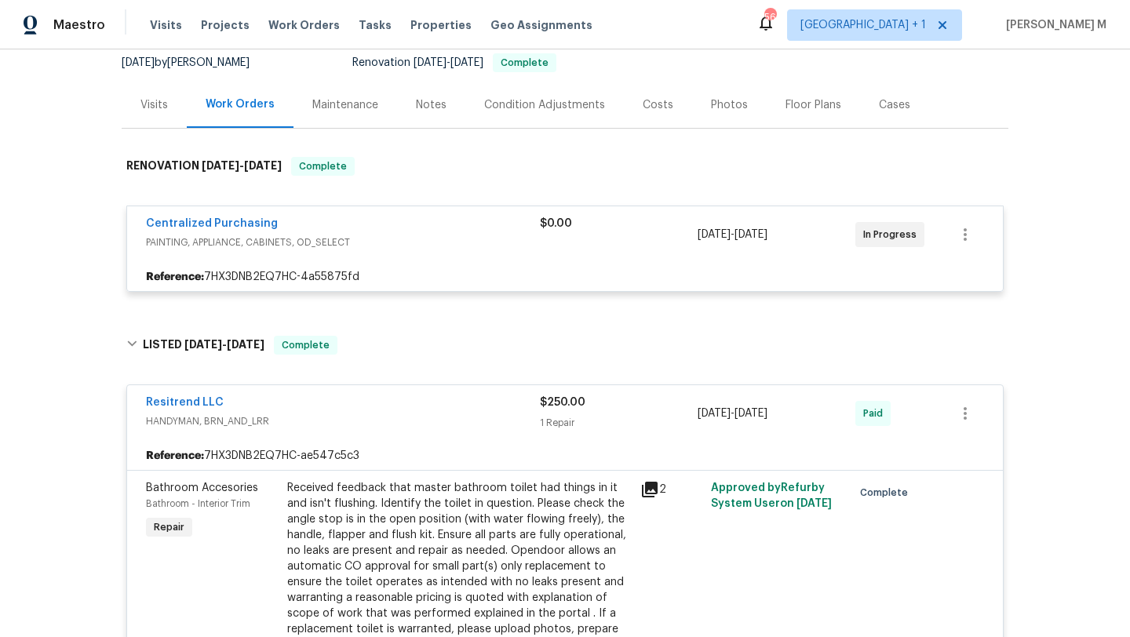
copy span "7/5/2025 - 7/7/2025"
drag, startPoint x: 694, startPoint y: 415, endPoint x: 790, endPoint y: 415, distance: 96.5
click at [767, 415] on span "7/5/2025 - 7/7/2025" at bounding box center [733, 414] width 70 height 16
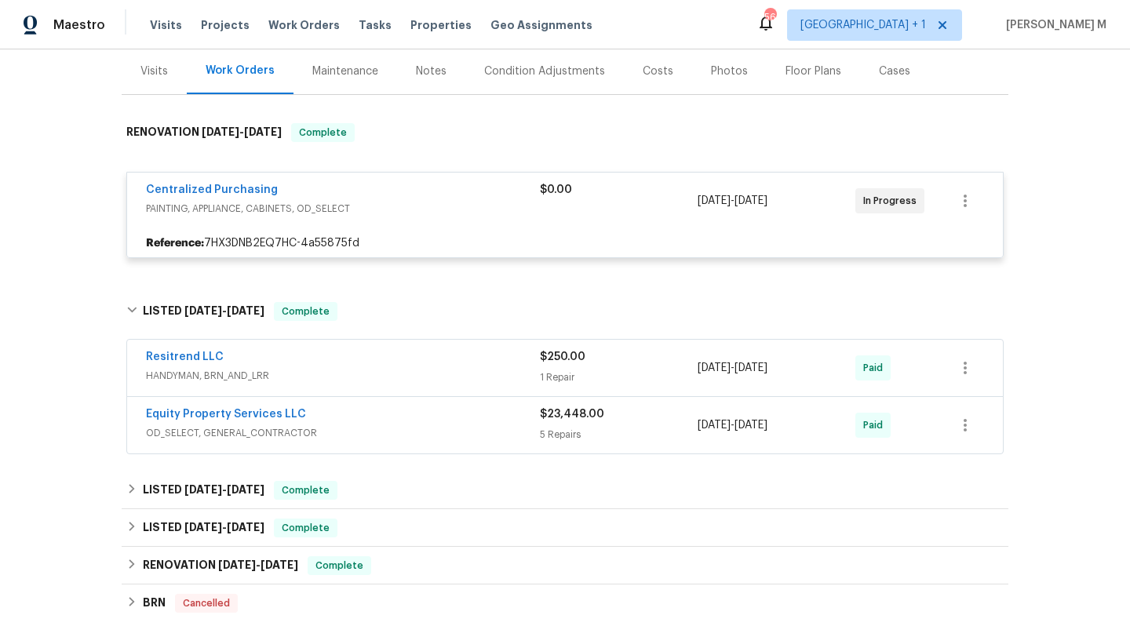
scroll to position [191, 0]
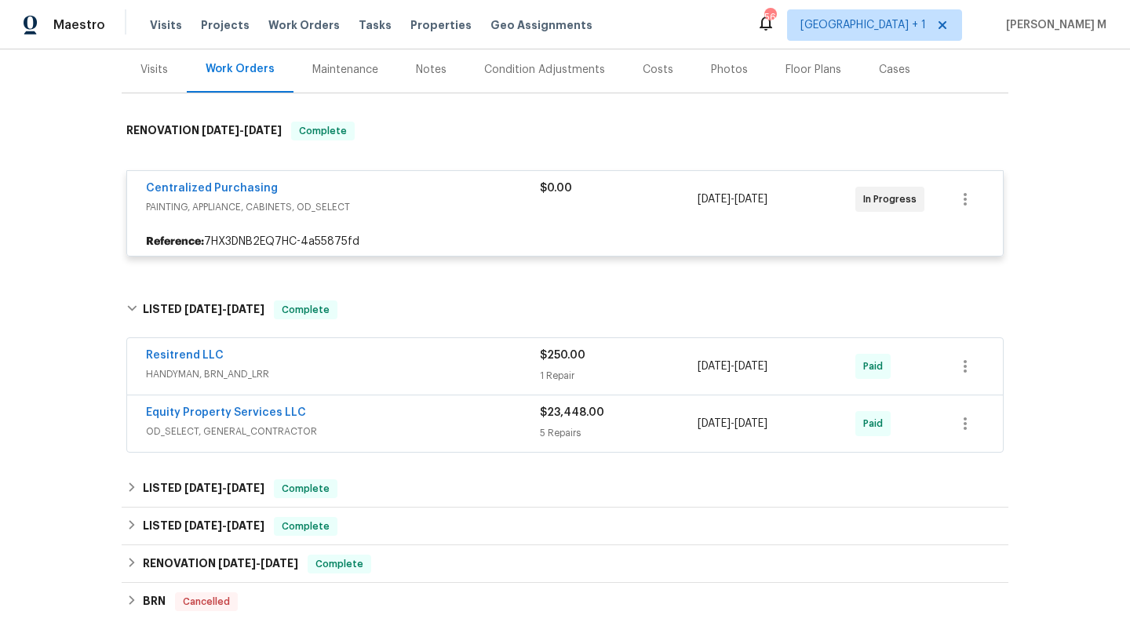
click at [603, 381] on div "1 Repair" at bounding box center [619, 376] width 158 height 16
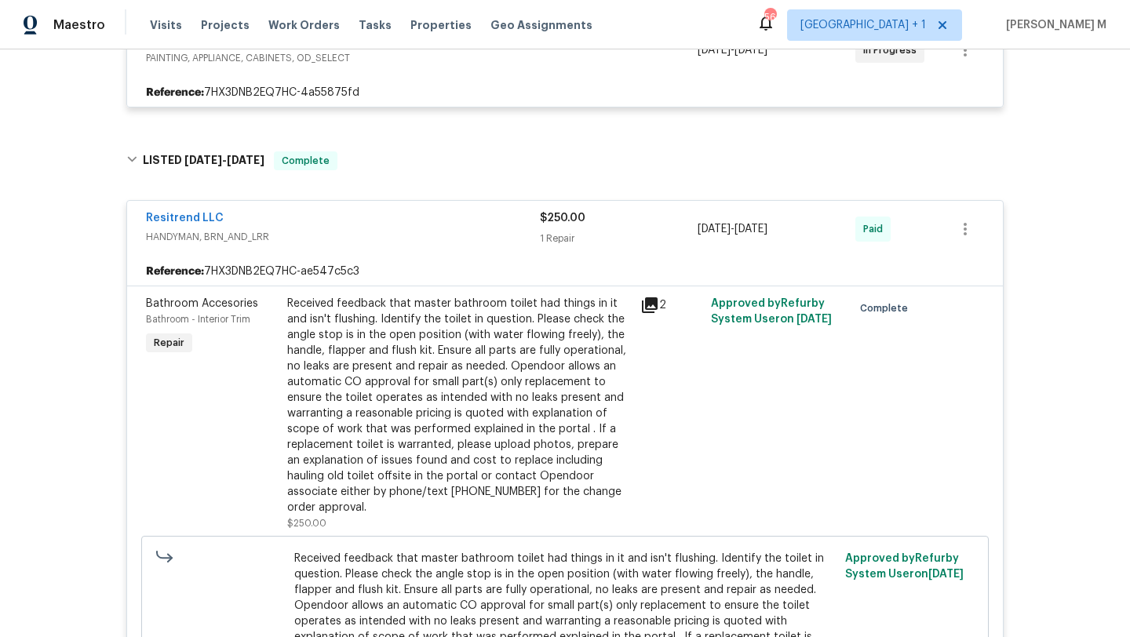
scroll to position [344, 0]
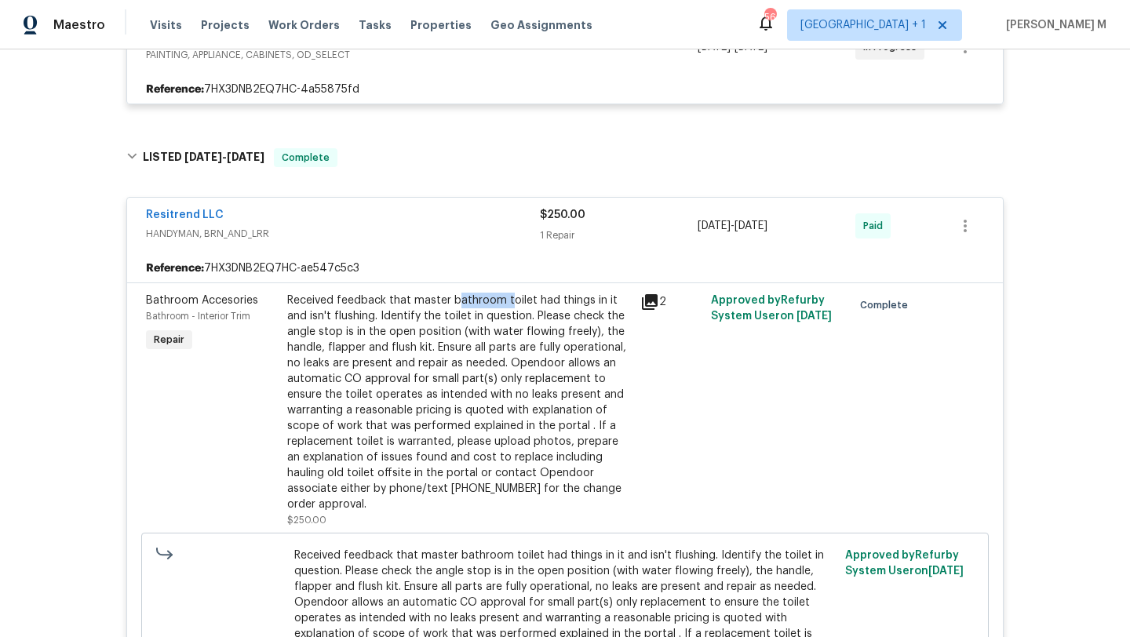
drag, startPoint x: 447, startPoint y: 299, endPoint x: 501, endPoint y: 299, distance: 53.4
click at [501, 299] on div "Received feedback that master bathroom toilet had things in it and isn't flushi…" at bounding box center [459, 403] width 344 height 220
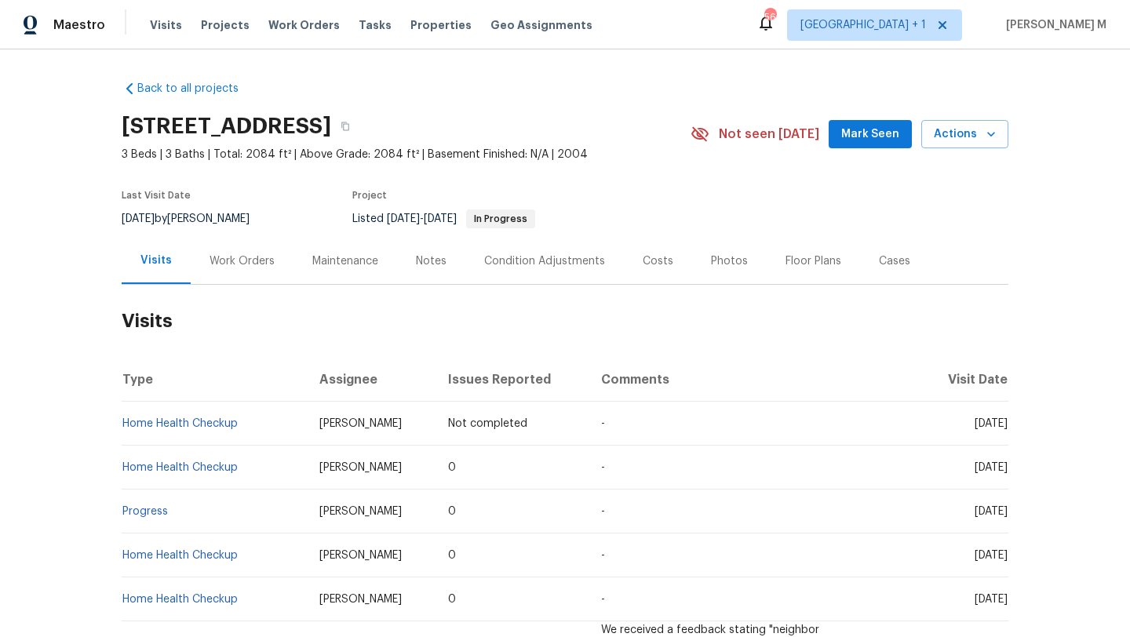
drag, startPoint x: 938, startPoint y: 422, endPoint x: 970, endPoint y: 423, distance: 32.2
click at [975, 423] on span "[DATE]" at bounding box center [991, 423] width 33 height 11
copy span "[DATE]"
click at [216, 266] on div "Work Orders" at bounding box center [241, 261] width 65 height 16
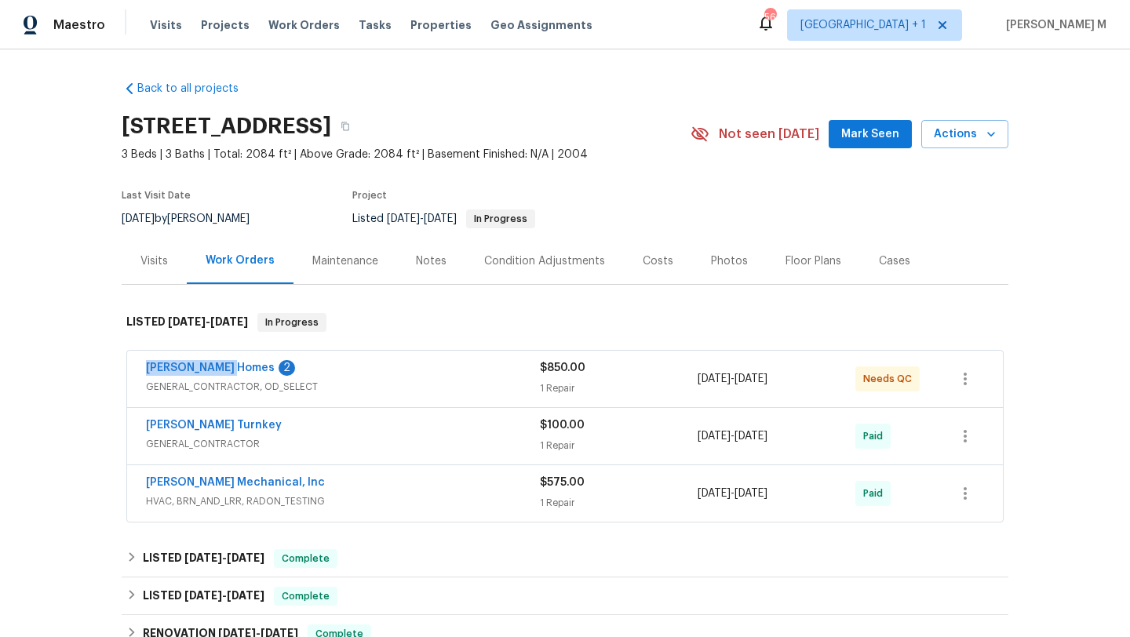
drag, startPoint x: 129, startPoint y: 368, endPoint x: 224, endPoint y: 369, distance: 94.9
click at [224, 369] on div "[PERSON_NAME] Homes 2 GENERAL_CONTRACTOR, OD_SELECT $850.00 1 Repair [DATE] - […" at bounding box center [565, 379] width 876 height 56
copy link "[PERSON_NAME] Homes"
click at [317, 369] on div "[PERSON_NAME] Homes 2" at bounding box center [343, 369] width 394 height 19
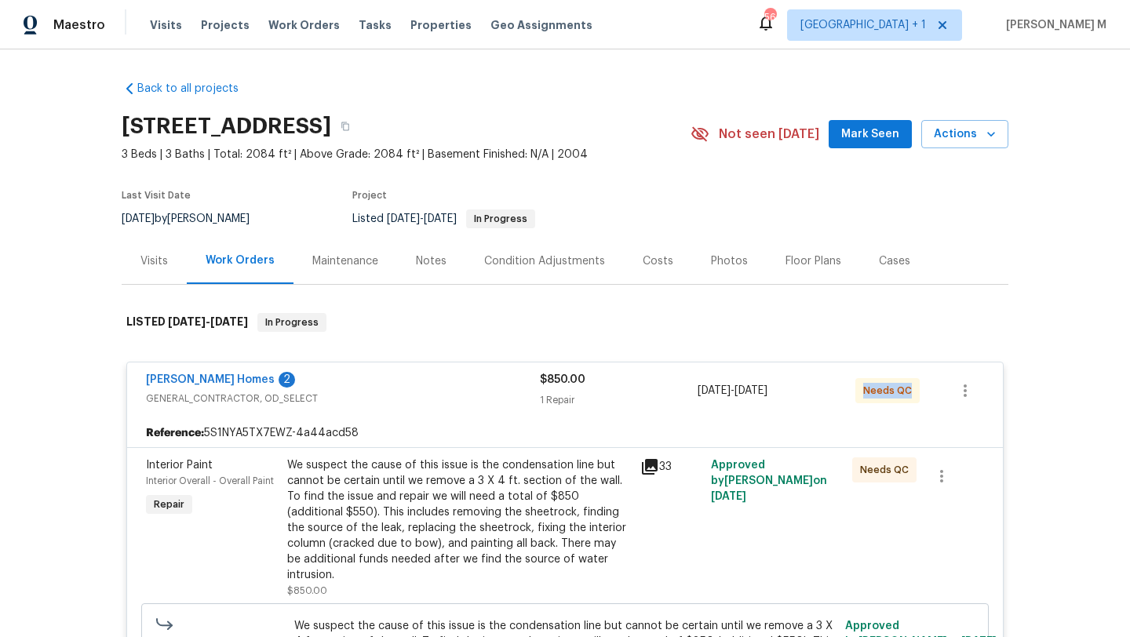
drag, startPoint x: 857, startPoint y: 390, endPoint x: 902, endPoint y: 390, distance: 44.7
click at [902, 390] on span "Needs QC" at bounding box center [890, 391] width 55 height 16
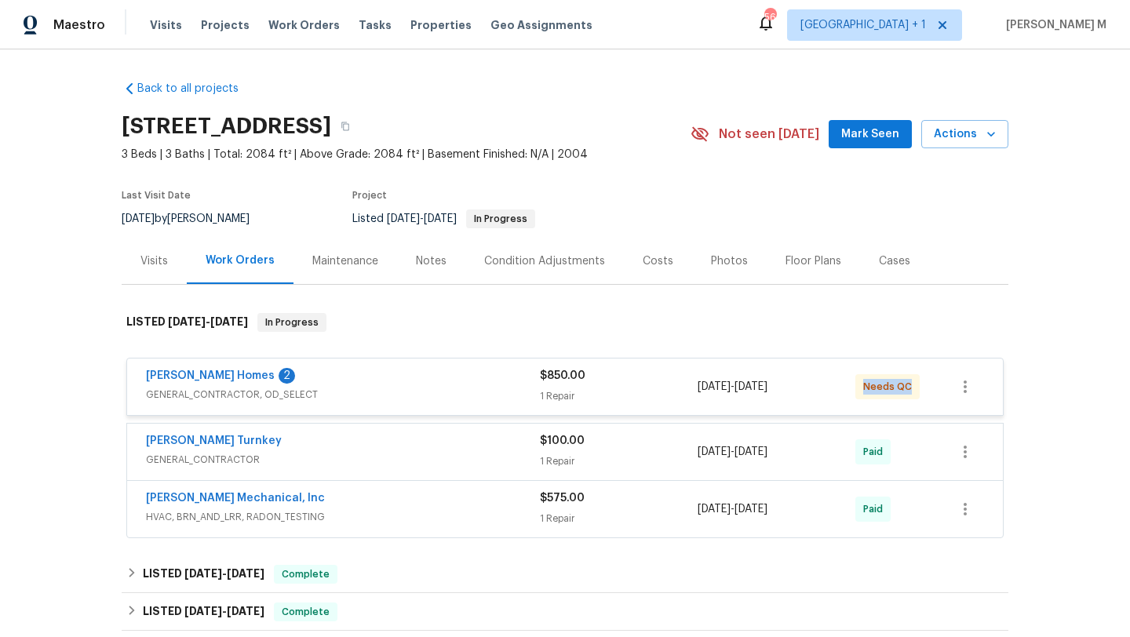
copy span "Needs QC"
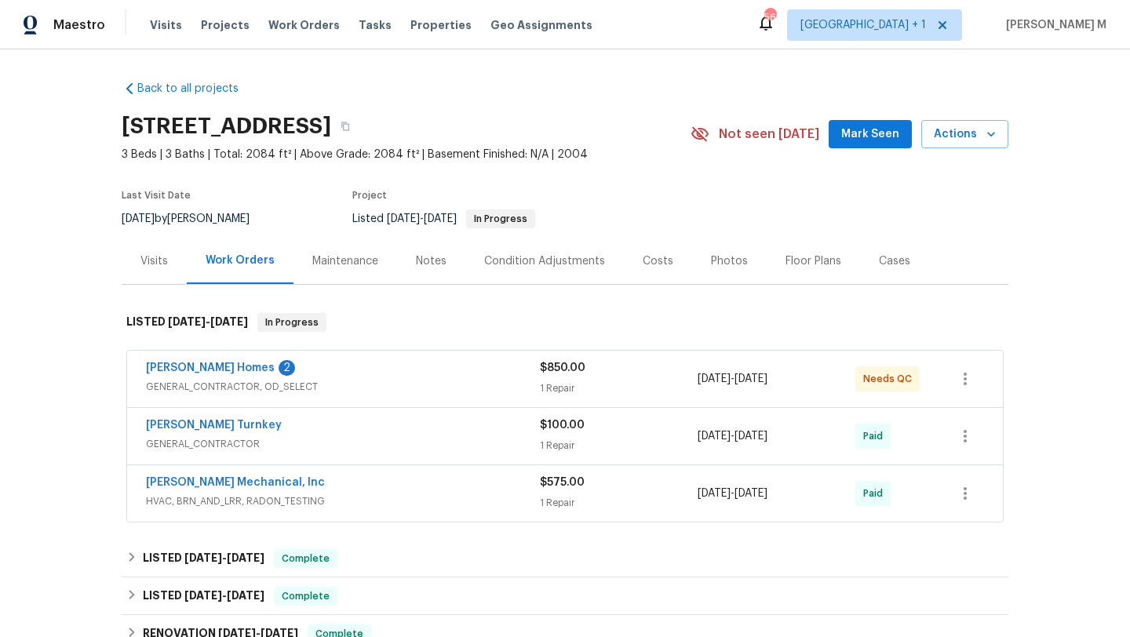
click at [124, 266] on div "Visits" at bounding box center [154, 261] width 65 height 46
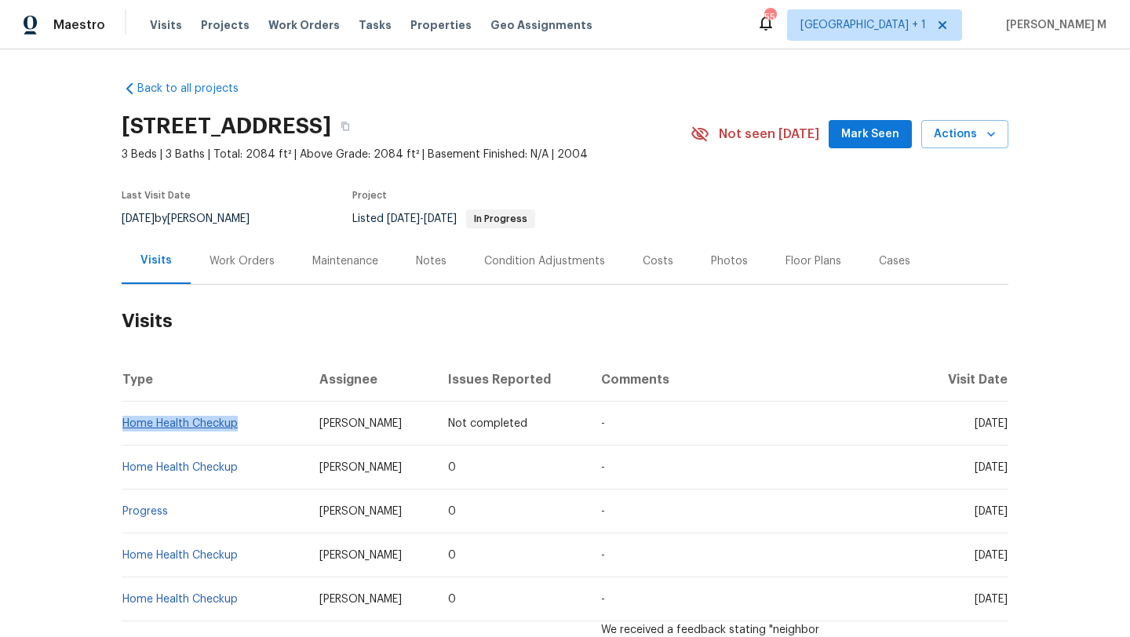
drag, startPoint x: 236, startPoint y: 427, endPoint x: 118, endPoint y: 426, distance: 118.5
click at [122, 426] on td "Home Health Checkup" at bounding box center [214, 424] width 185 height 44
copy link "Home Health Checkup"
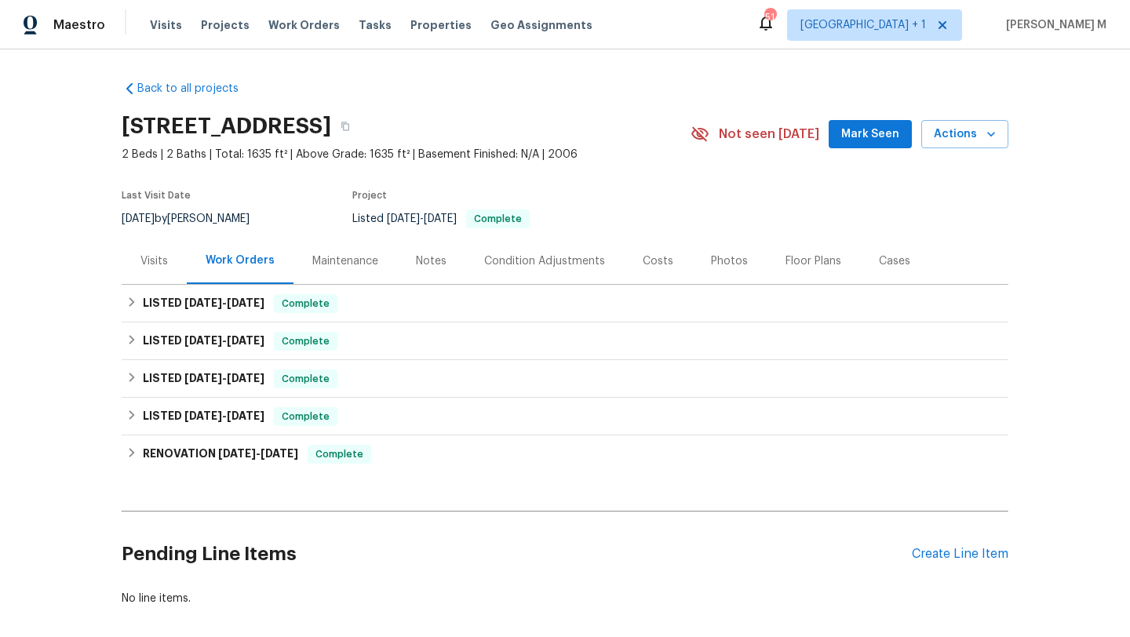
click at [142, 279] on div "Visits" at bounding box center [154, 261] width 65 height 46
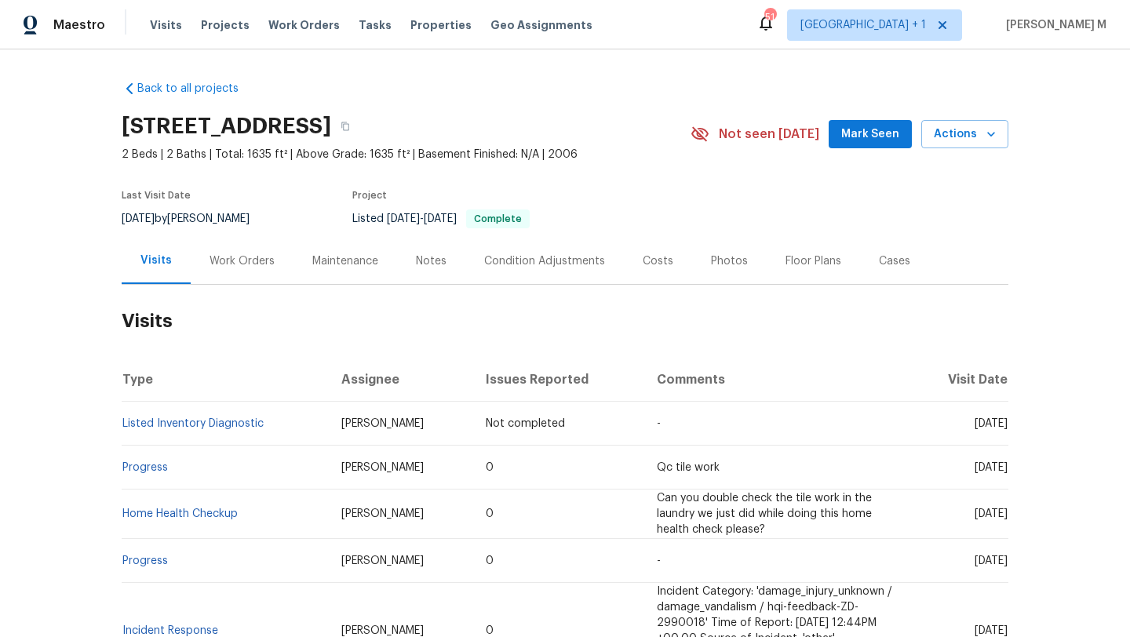
click at [244, 269] on div "Work Orders" at bounding box center [242, 261] width 103 height 46
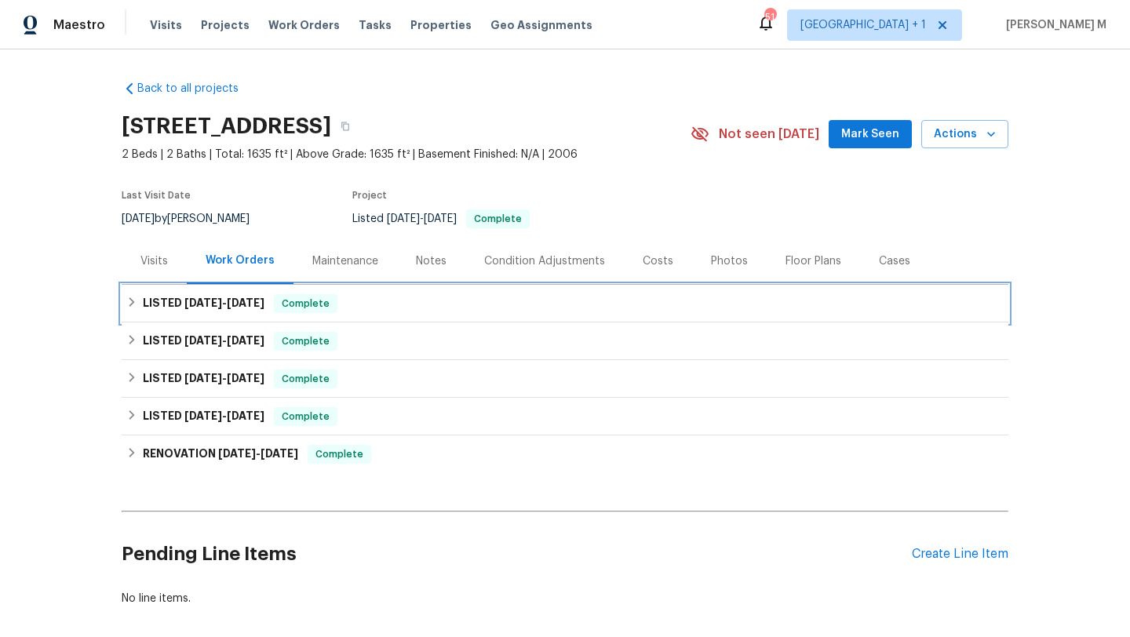
click at [262, 305] on span "[DATE]" at bounding box center [246, 302] width 38 height 11
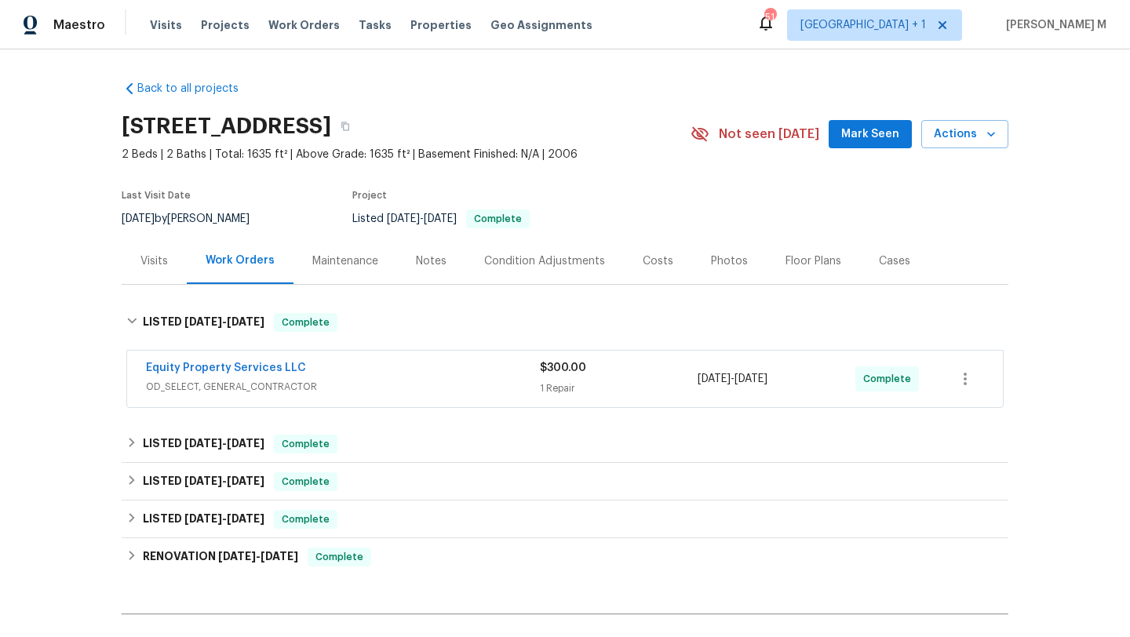
drag, startPoint x: 694, startPoint y: 382, endPoint x: 800, endPoint y: 383, distance: 106.7
click at [767, 383] on span "[DATE] - [DATE]" at bounding box center [733, 379] width 70 height 16
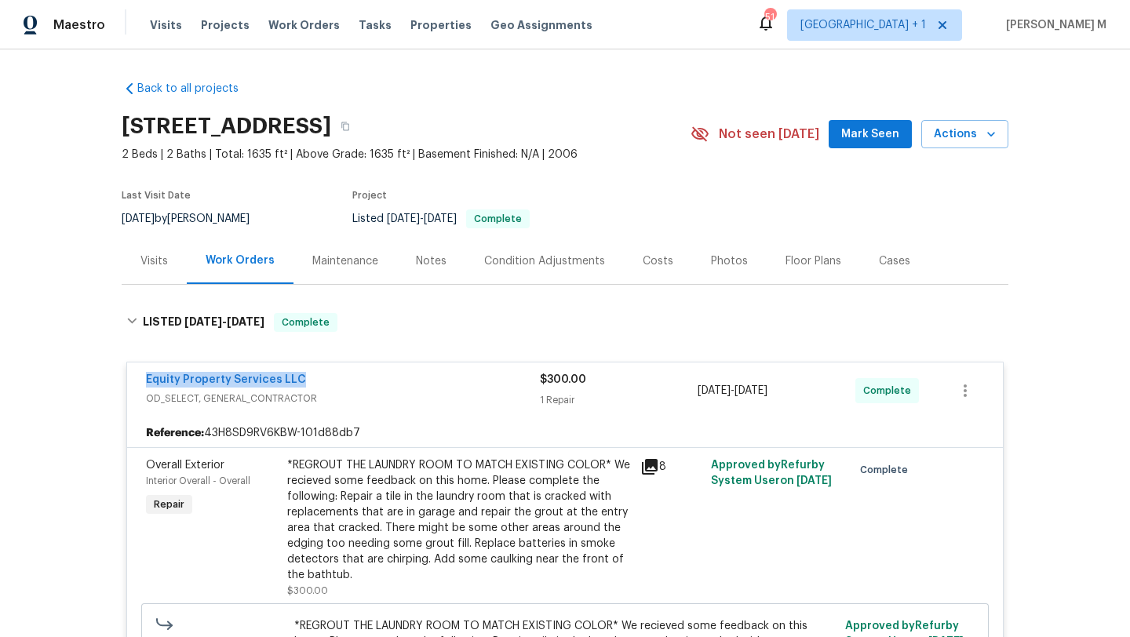
copy link "Equity Property Services LLC"
drag, startPoint x: 130, startPoint y: 381, endPoint x: 306, endPoint y: 377, distance: 175.8
click at [306, 377] on div "Equity Property Services LLC OD_SELECT, GENERAL_CONTRACTOR $300.00 1 Repair [DA…" at bounding box center [565, 391] width 876 height 56
drag, startPoint x: 690, startPoint y: 395, endPoint x: 789, endPoint y: 396, distance: 98.1
click at [767, 396] on span "[DATE] - [DATE]" at bounding box center [733, 391] width 70 height 16
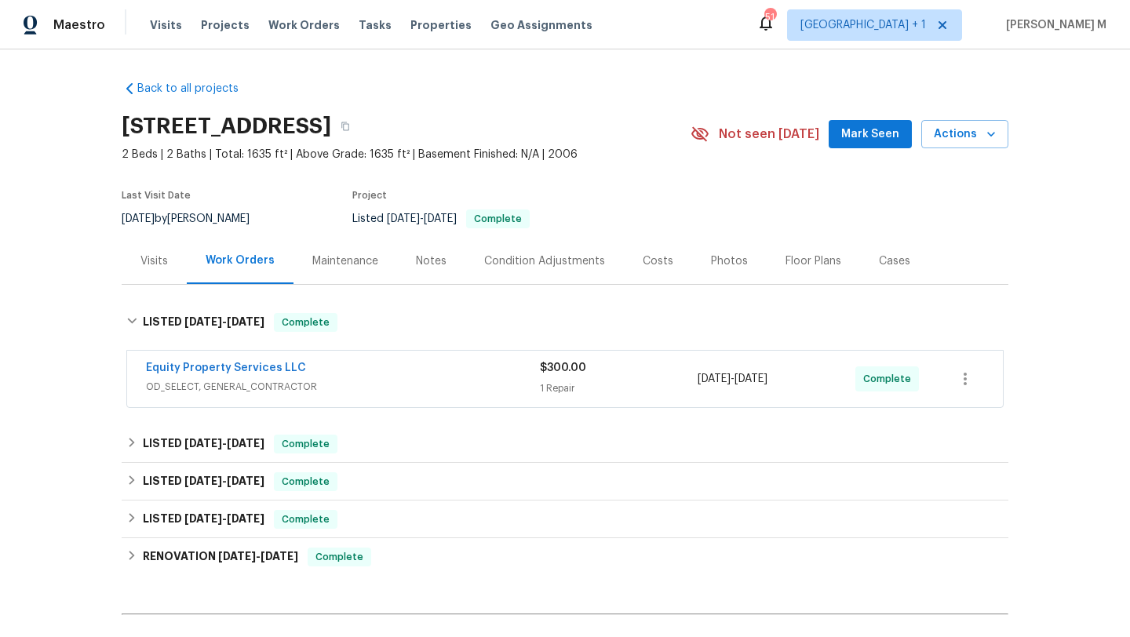
copy span "[DATE] - [DATE]"
drag, startPoint x: 693, startPoint y: 381, endPoint x: 802, endPoint y: 385, distance: 109.2
click at [767, 385] on span "[DATE] - [DATE]" at bounding box center [733, 379] width 70 height 16
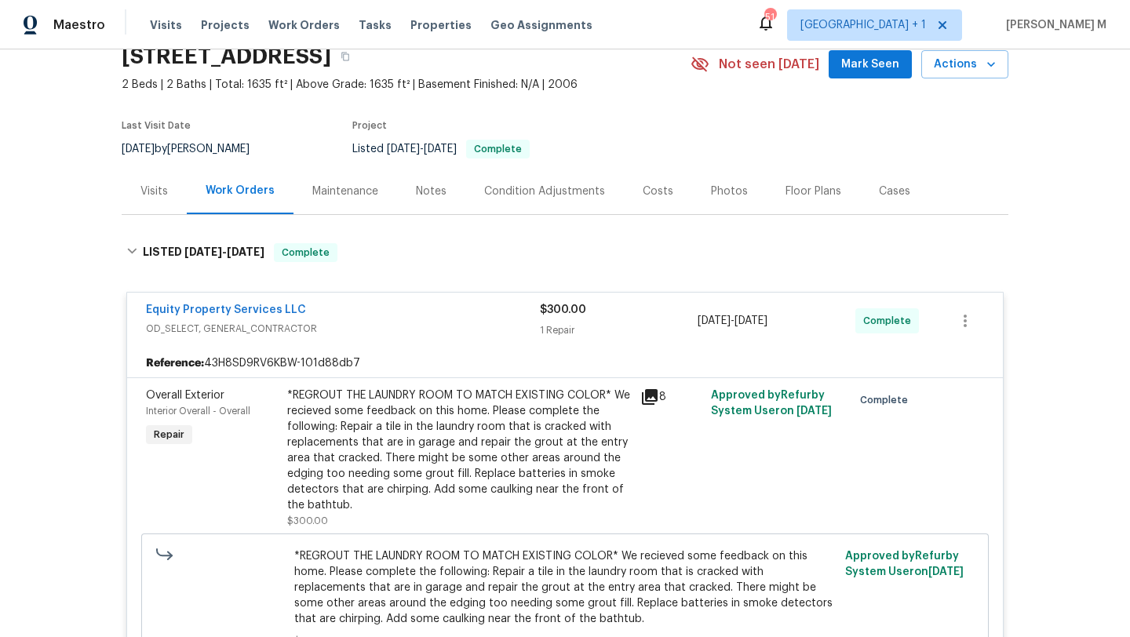
scroll to position [75, 0]
